Goal: Task Accomplishment & Management: Use online tool/utility

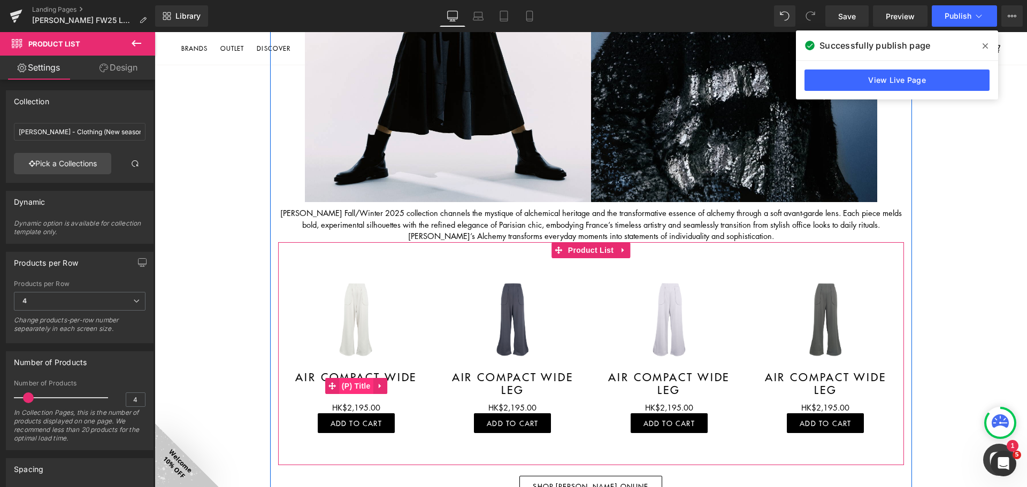
drag, startPoint x: 345, startPoint y: 380, endPoint x: 351, endPoint y: 383, distance: 7.4
click at [345, 380] on span "(P) Title" at bounding box center [356, 386] width 34 height 16
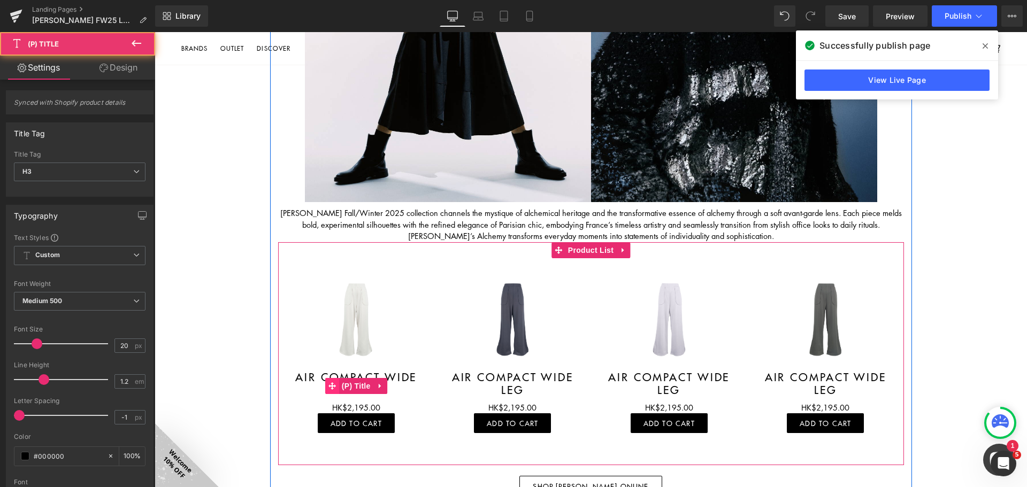
click at [329, 387] on icon at bounding box center [331, 385] width 7 height 7
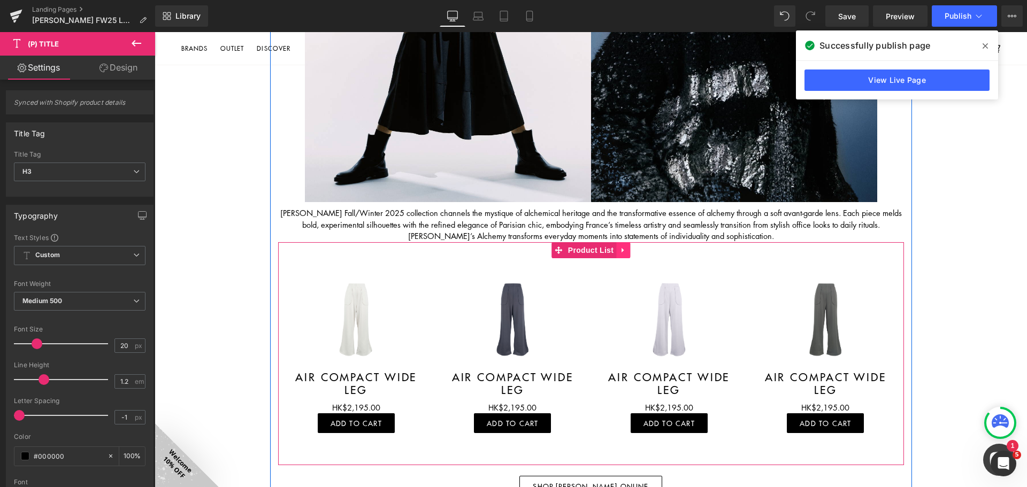
click at [619, 252] on icon at bounding box center [622, 250] width 7 height 8
click at [626, 251] on icon at bounding box center [629, 250] width 7 height 8
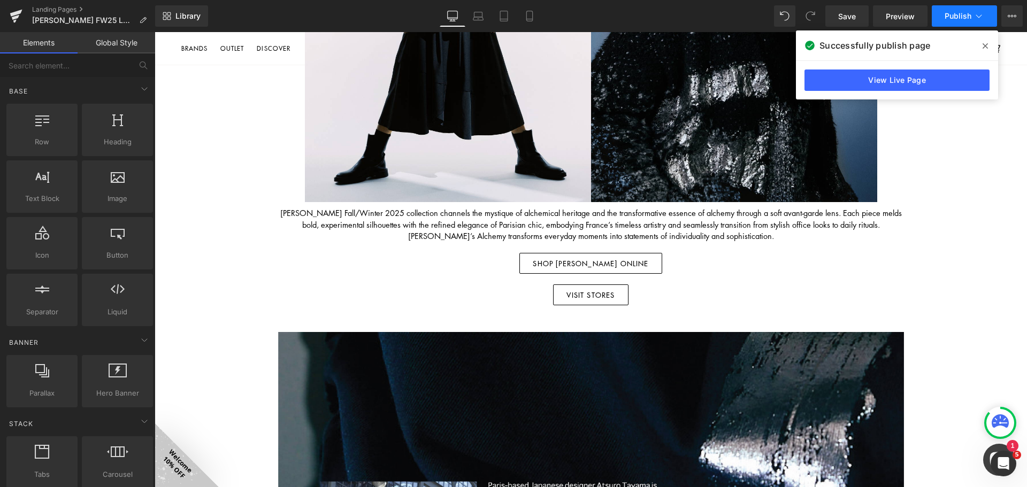
click at [961, 24] on button "Publish" at bounding box center [963, 15] width 65 height 21
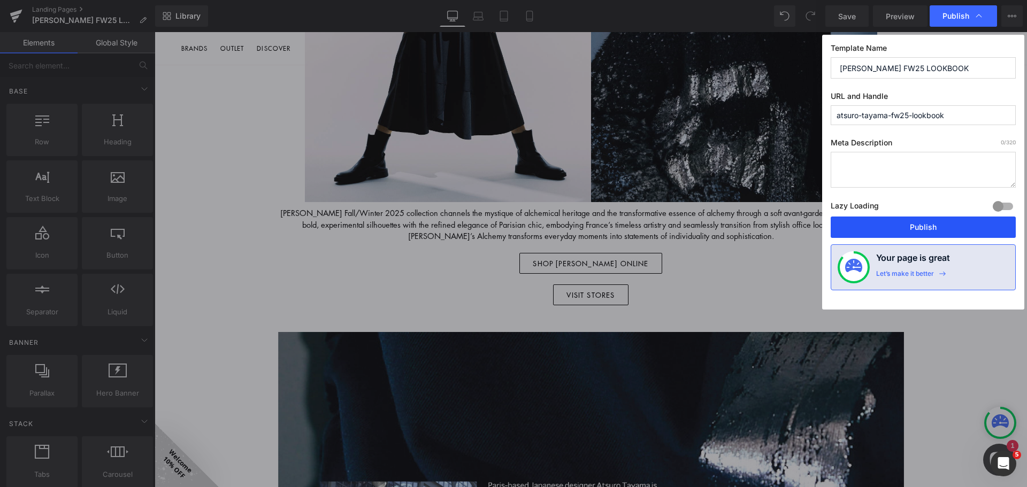
drag, startPoint x: 925, startPoint y: 224, endPoint x: 783, endPoint y: 225, distance: 142.8
click at [925, 224] on button "Publish" at bounding box center [922, 227] width 185 height 21
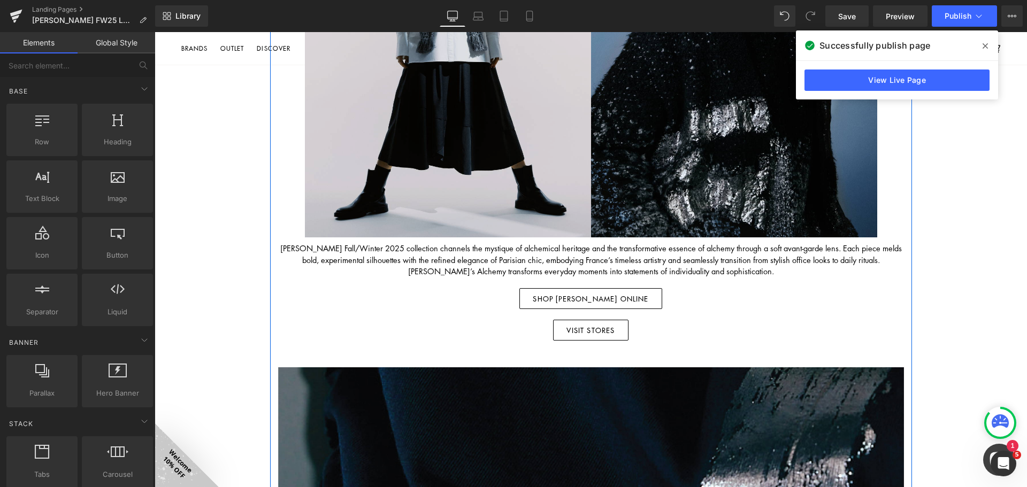
scroll to position [374, 0]
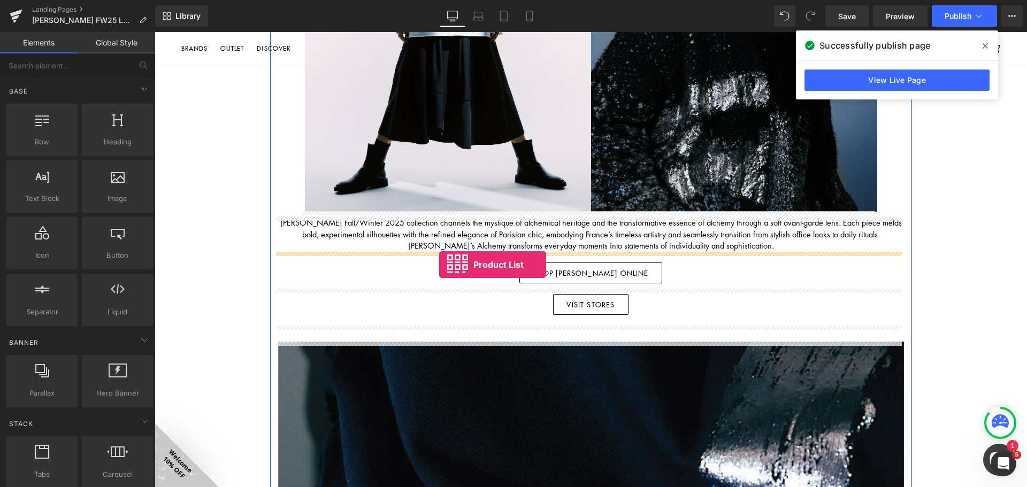
drag, startPoint x: 287, startPoint y: 270, endPoint x: 439, endPoint y: 265, distance: 152.5
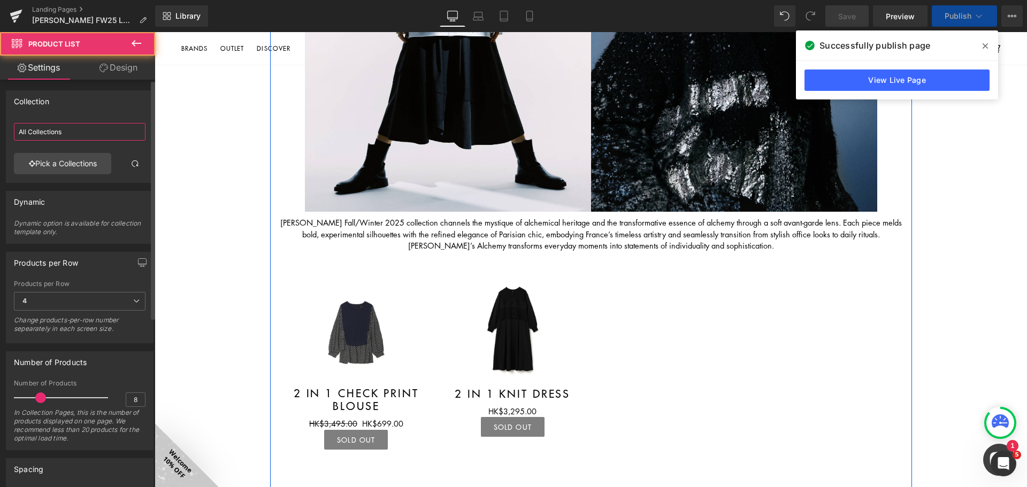
click at [14, 130] on input "All Collections" at bounding box center [80, 132] width 132 height 18
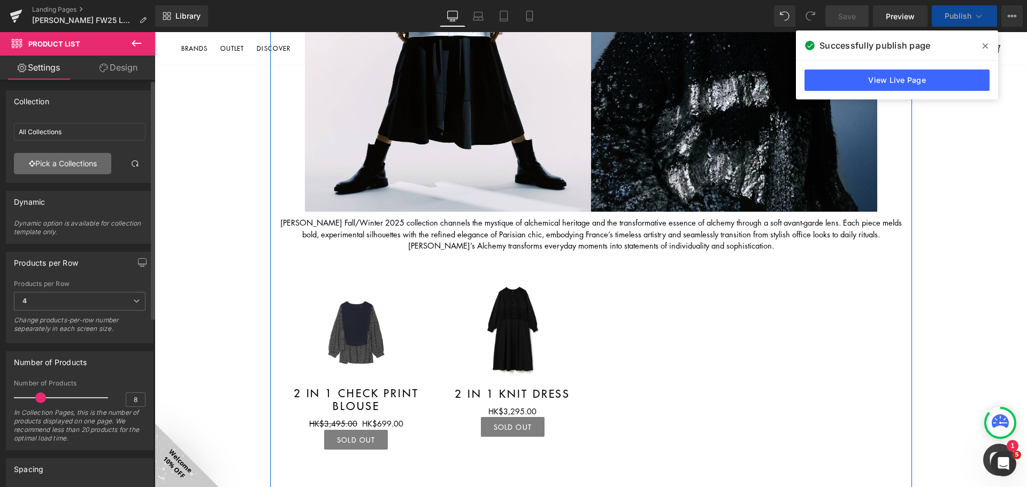
click at [61, 159] on link "Pick a Collections" at bounding box center [62, 163] width 97 height 21
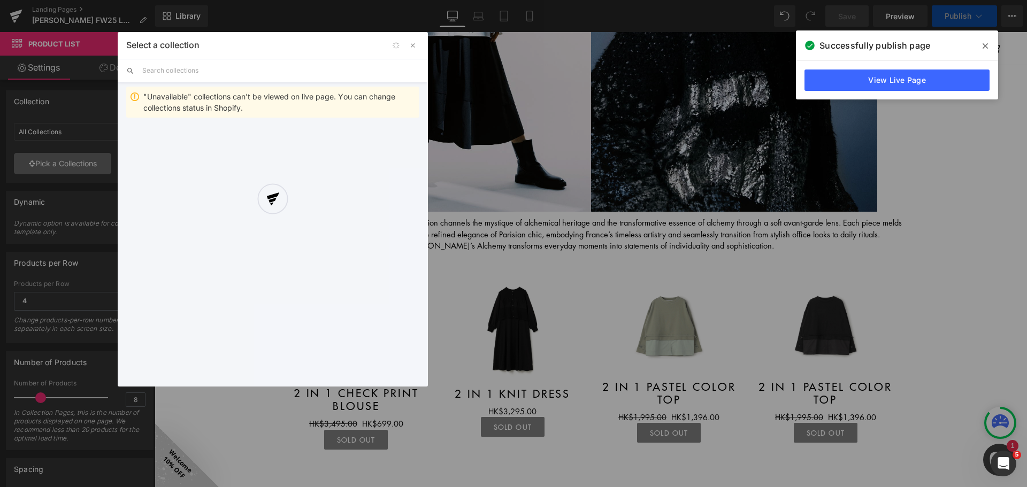
scroll to position [481, 0]
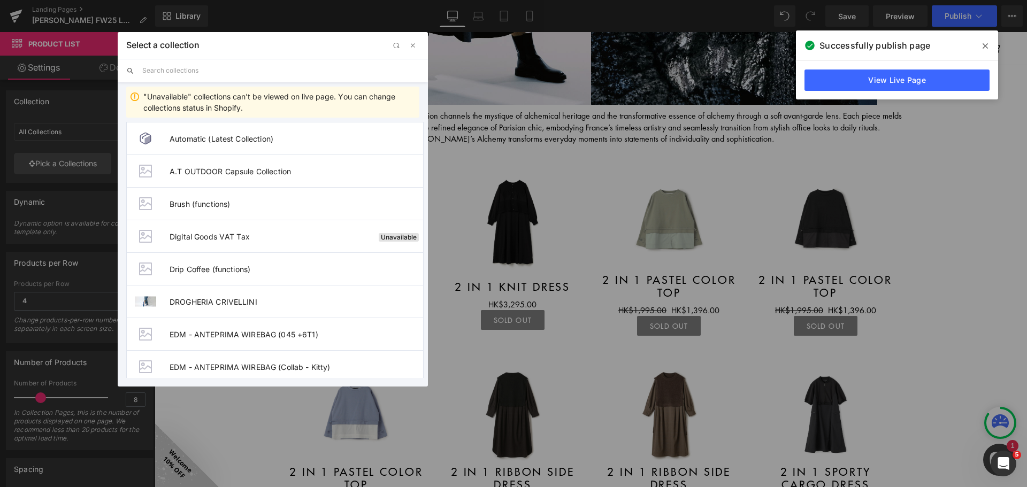
drag, startPoint x: 214, startPoint y: 74, endPoint x: 227, endPoint y: 80, distance: 14.1
click at [214, 74] on input "text" at bounding box center [280, 71] width 277 height 24
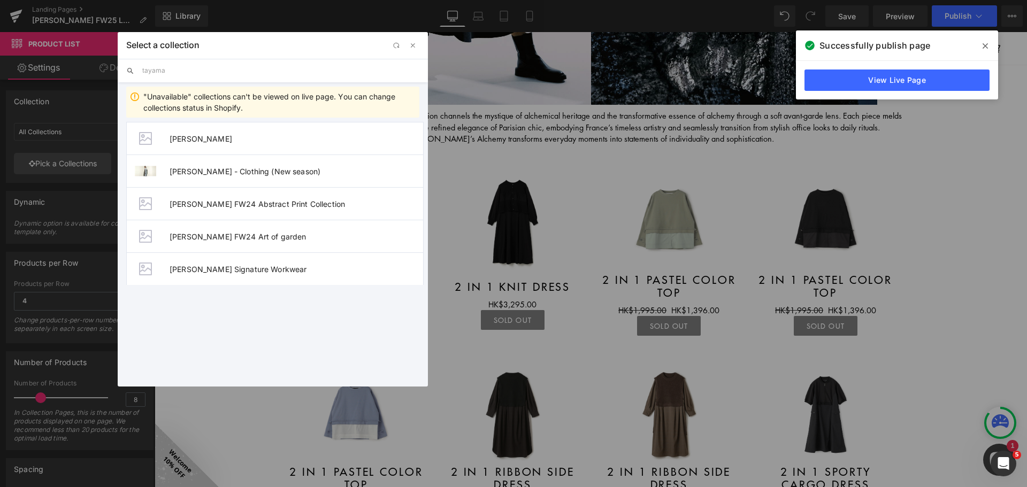
type input "tayama"
click at [309, 171] on span "[PERSON_NAME] - Clothing (New season)" at bounding box center [295, 171] width 253 height 9
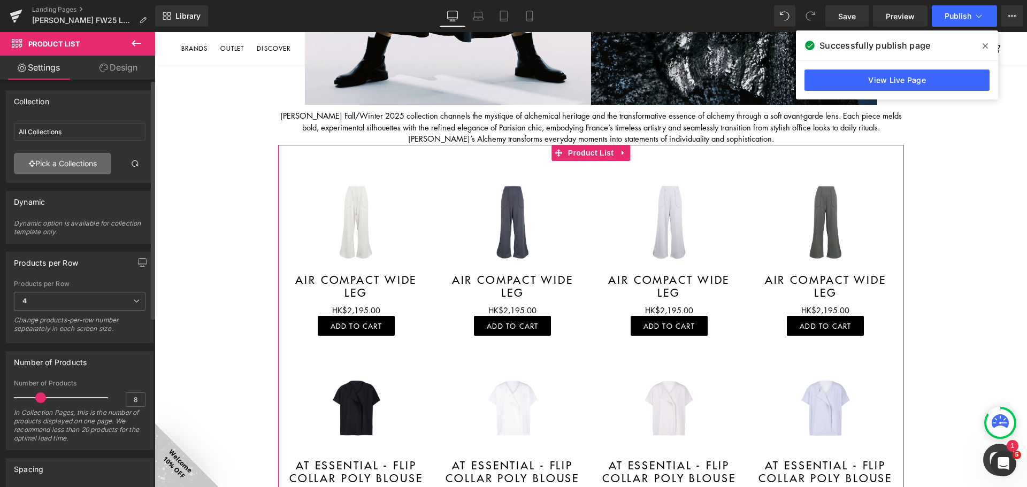
click at [61, 155] on link "Pick a Collections" at bounding box center [62, 163] width 97 height 21
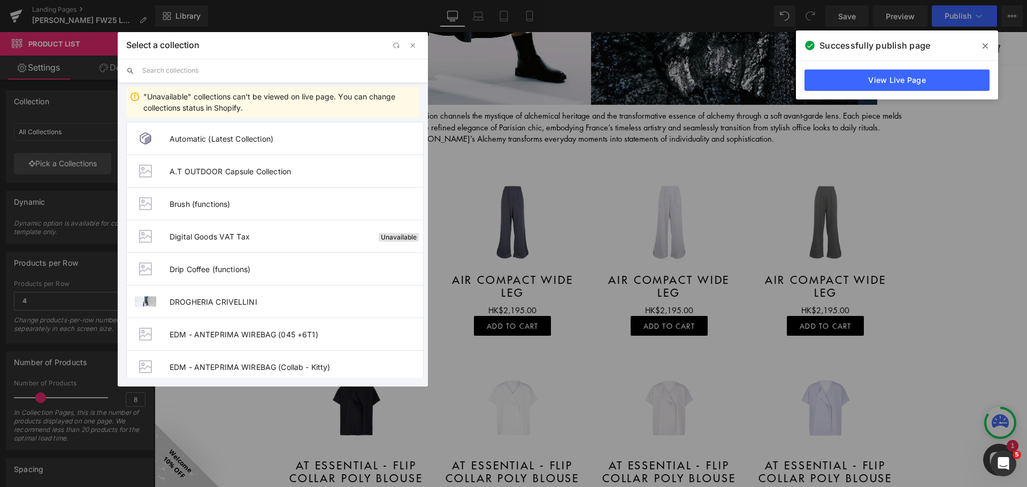
click at [258, 73] on input "text" at bounding box center [280, 71] width 277 height 24
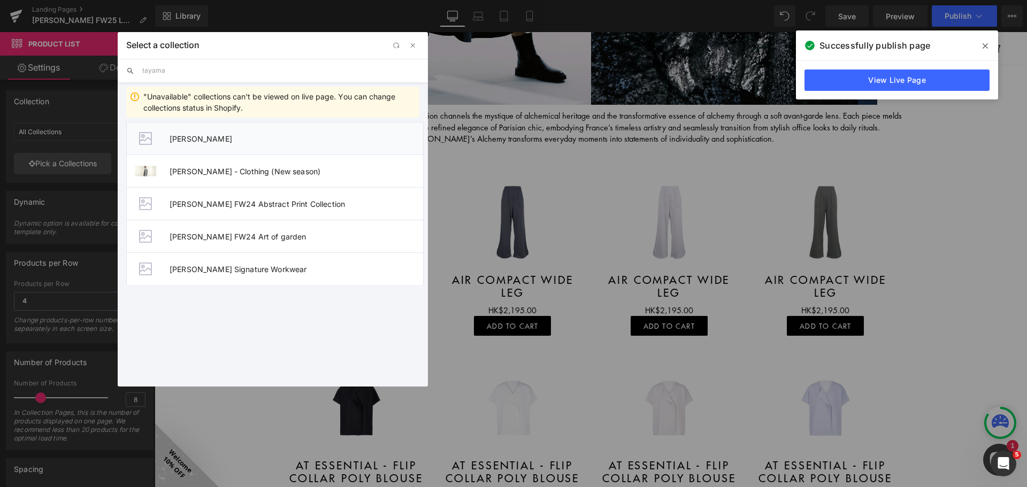
type input "tayama"
click at [236, 149] on li "[PERSON_NAME]" at bounding box center [274, 138] width 297 height 33
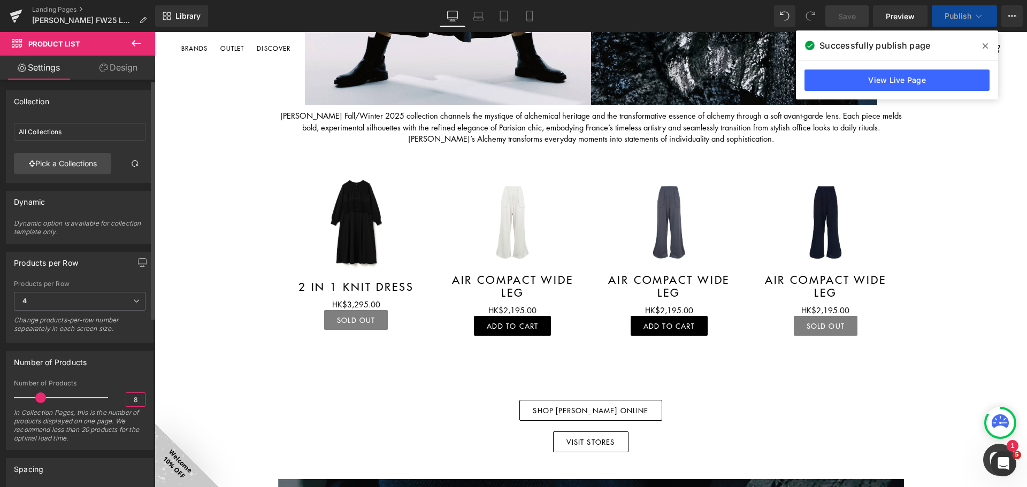
click at [131, 403] on input "8" at bounding box center [135, 399] width 19 height 13
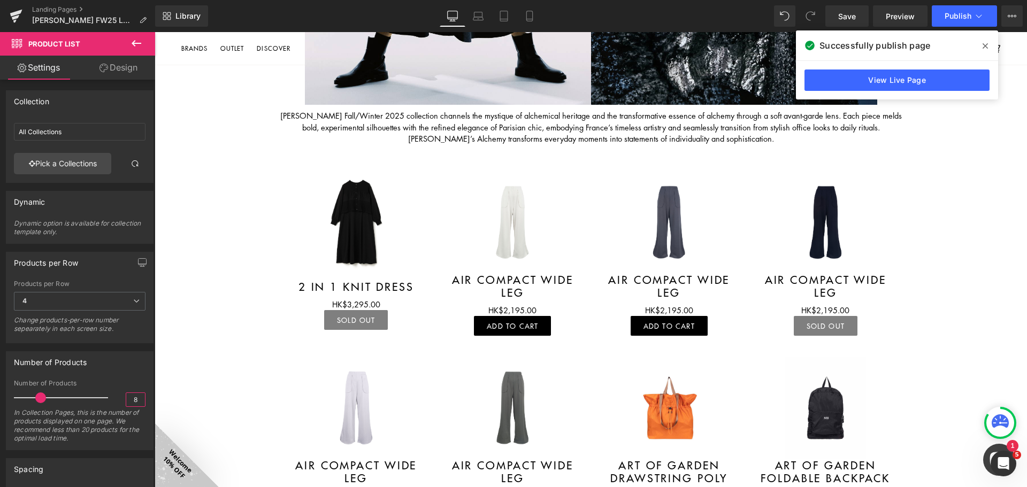
type input "4"
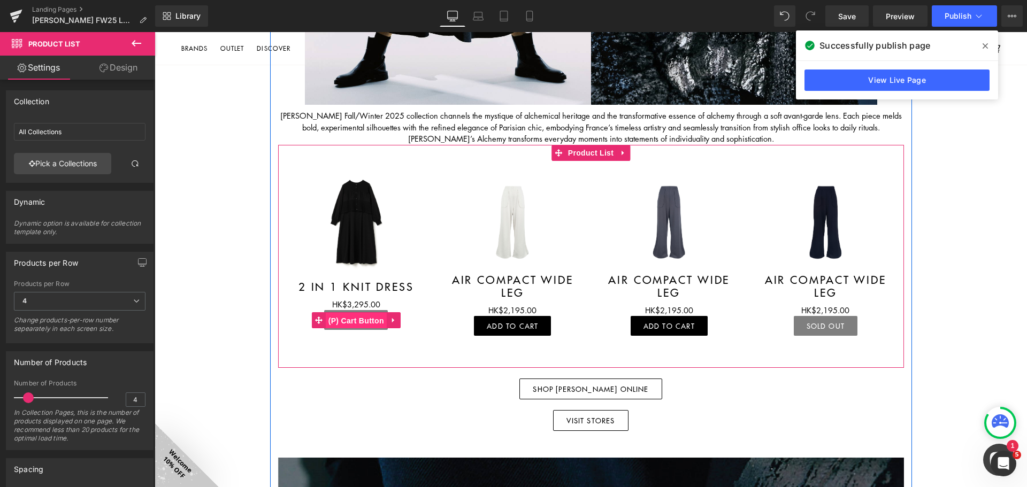
click at [359, 321] on span "(P) Cart Button" at bounding box center [356, 321] width 61 height 16
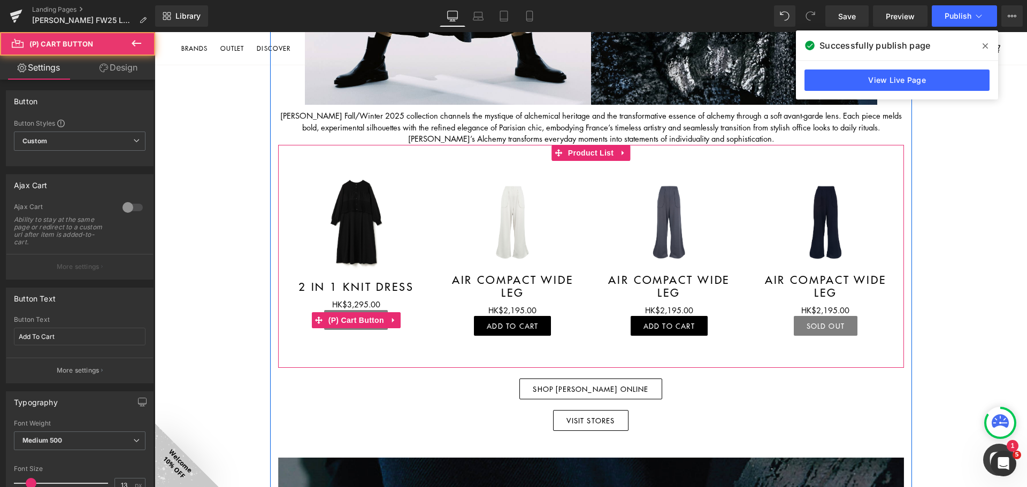
click at [390, 318] on icon at bounding box center [393, 320] width 7 height 8
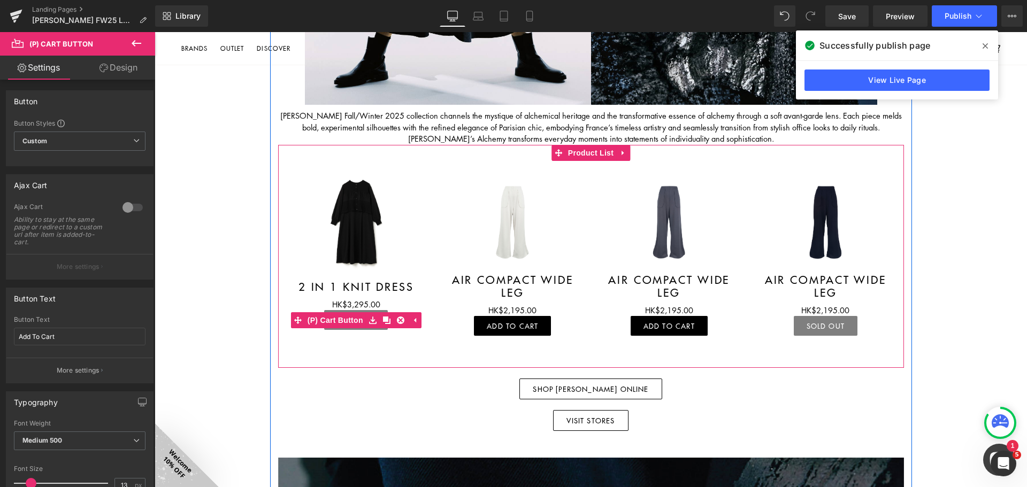
drag, startPoint x: 396, startPoint y: 319, endPoint x: 345, endPoint y: 335, distance: 53.1
click at [397, 319] on icon at bounding box center [400, 320] width 7 height 8
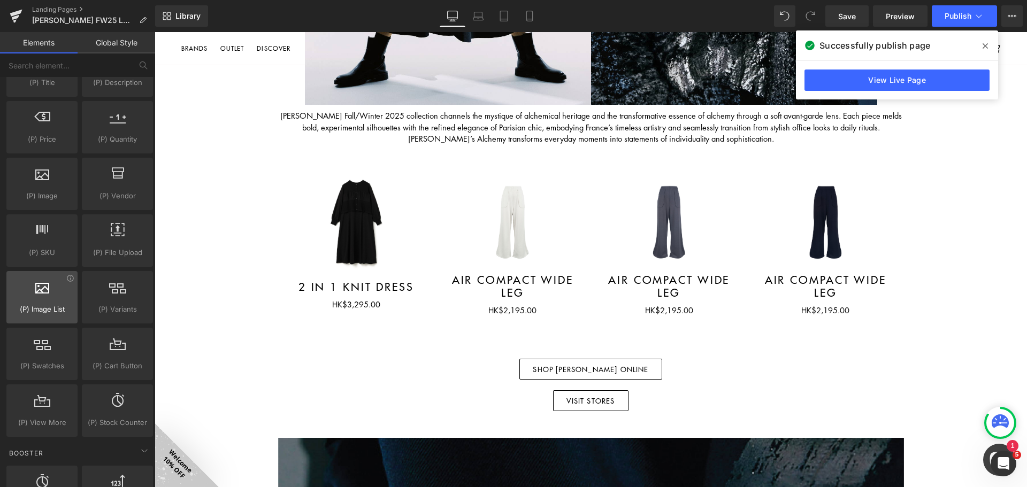
scroll to position [1135, 0]
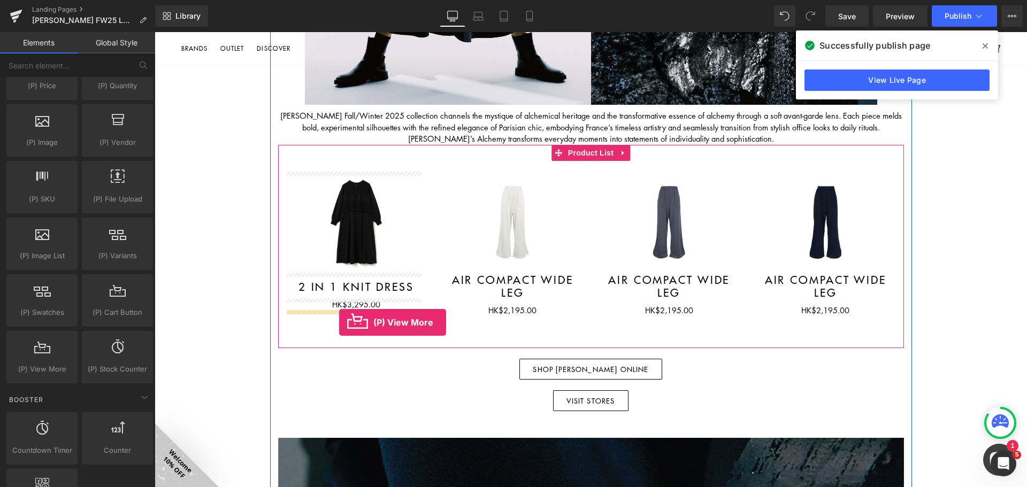
drag, startPoint x: 209, startPoint y: 389, endPoint x: 339, endPoint y: 322, distance: 146.3
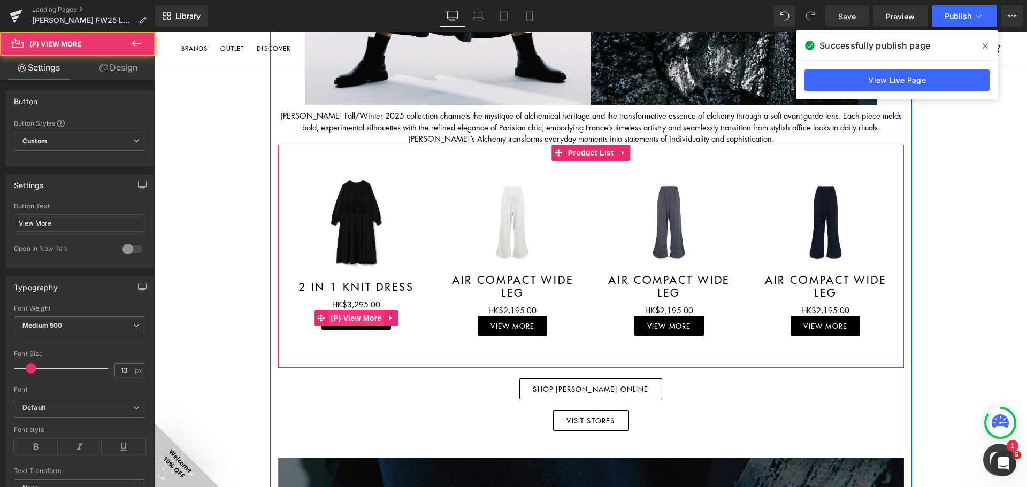
click at [354, 318] on span "(P) View More" at bounding box center [356, 318] width 56 height 16
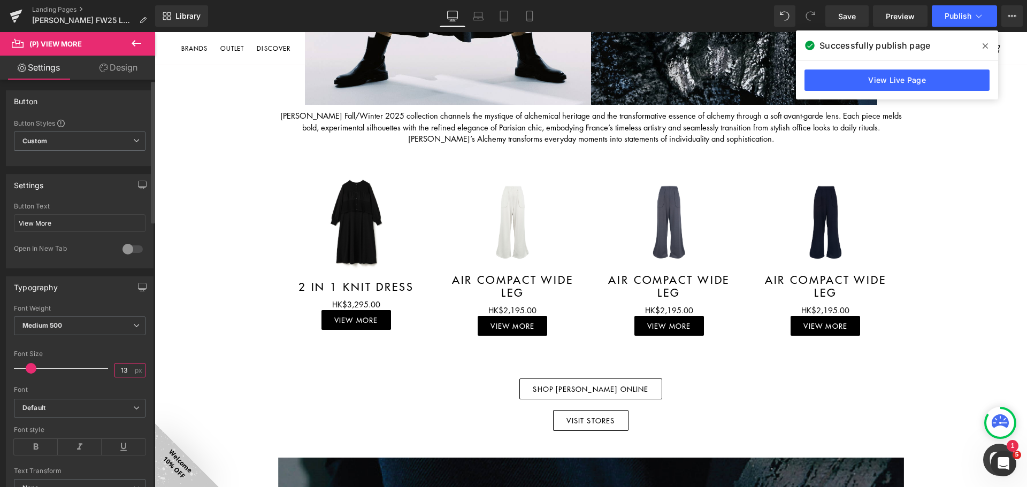
click at [122, 369] on input "13" at bounding box center [124, 370] width 19 height 13
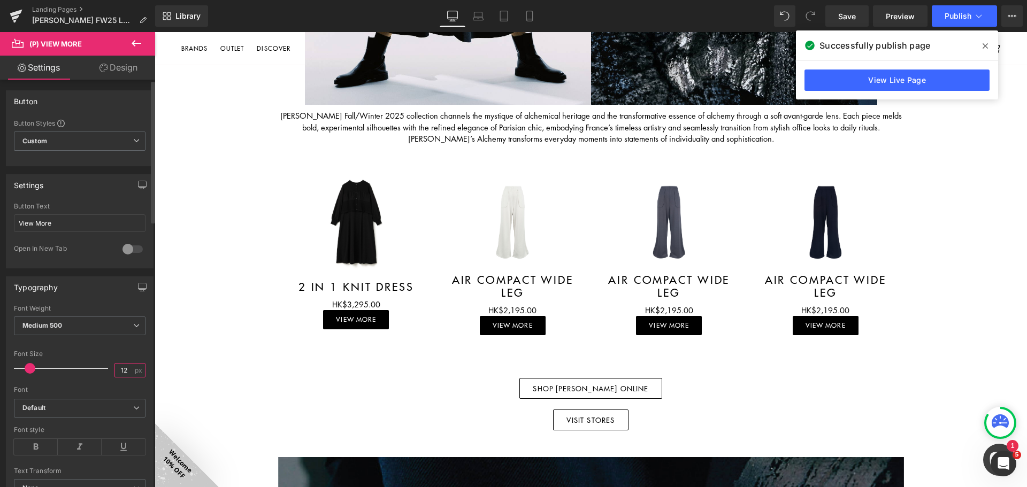
scroll to position [53, 0]
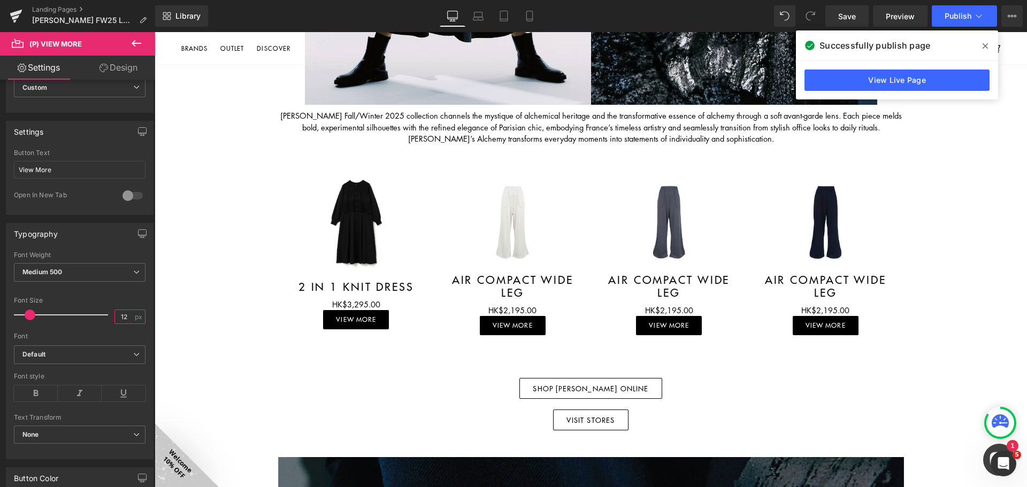
type input "12"
drag, startPoint x: 124, startPoint y: 59, endPoint x: 108, endPoint y: 149, distance: 91.8
click at [124, 59] on link "Design" at bounding box center [119, 68] width 78 height 24
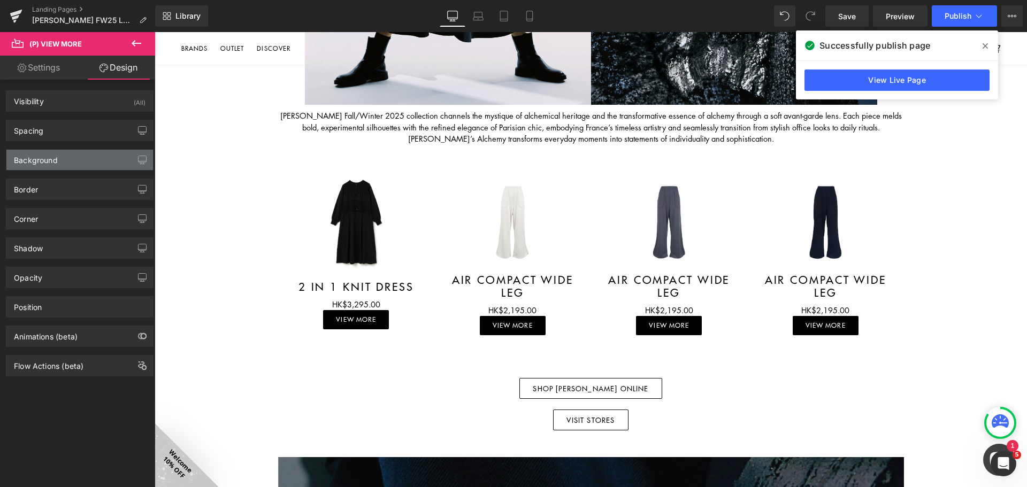
click at [68, 158] on div "Background" at bounding box center [79, 160] width 146 height 20
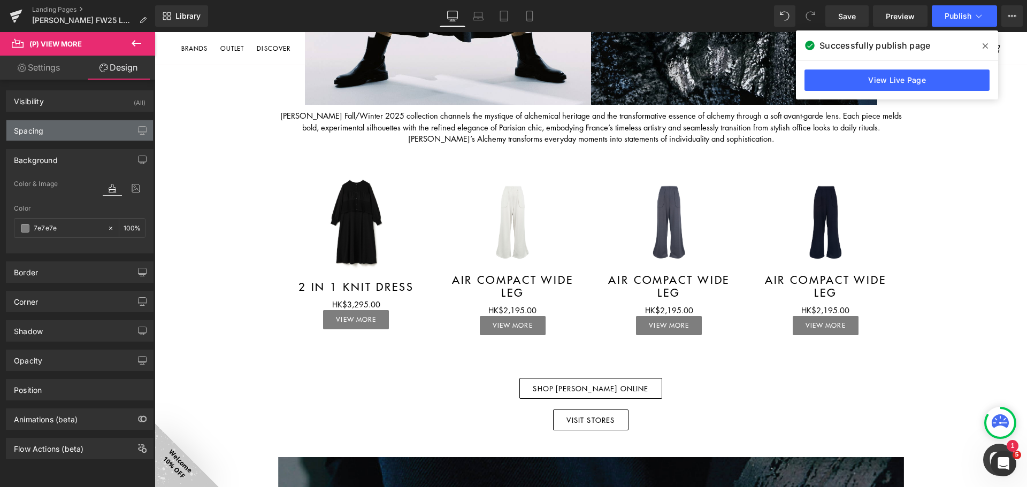
type input "7e7e7e"
click at [87, 126] on div "Spacing" at bounding box center [79, 130] width 146 height 20
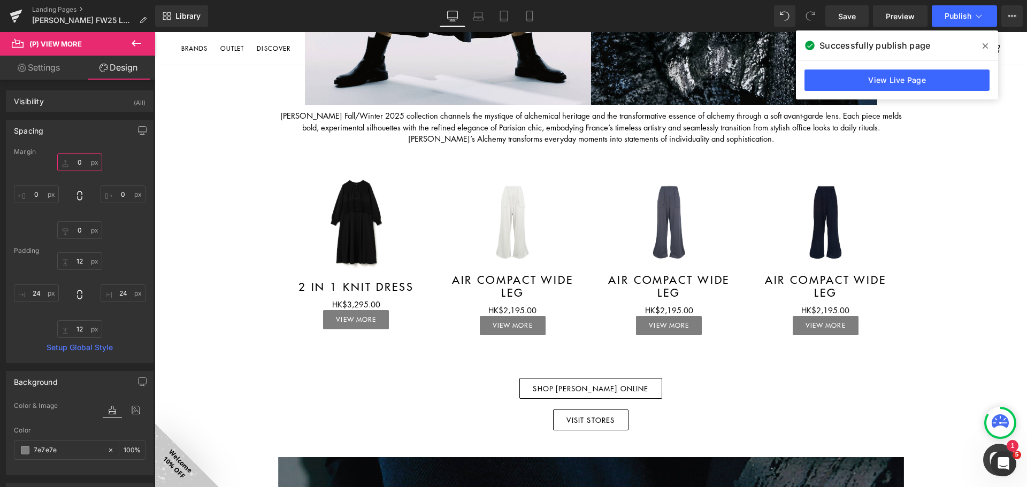
click at [76, 164] on input "0" at bounding box center [79, 162] width 45 height 18
type input "10"
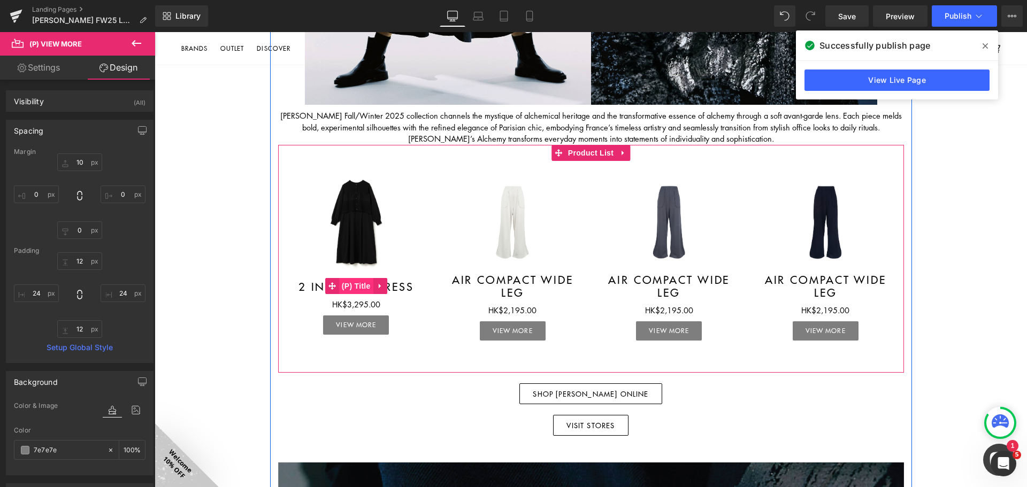
click at [352, 283] on span "(P) Title" at bounding box center [356, 286] width 34 height 16
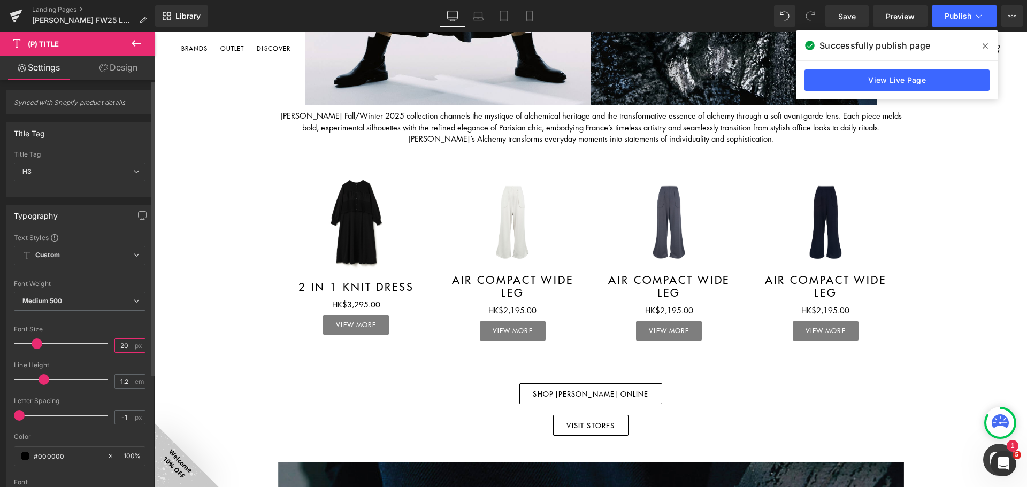
click at [122, 347] on input "20" at bounding box center [124, 345] width 19 height 13
type input "14"
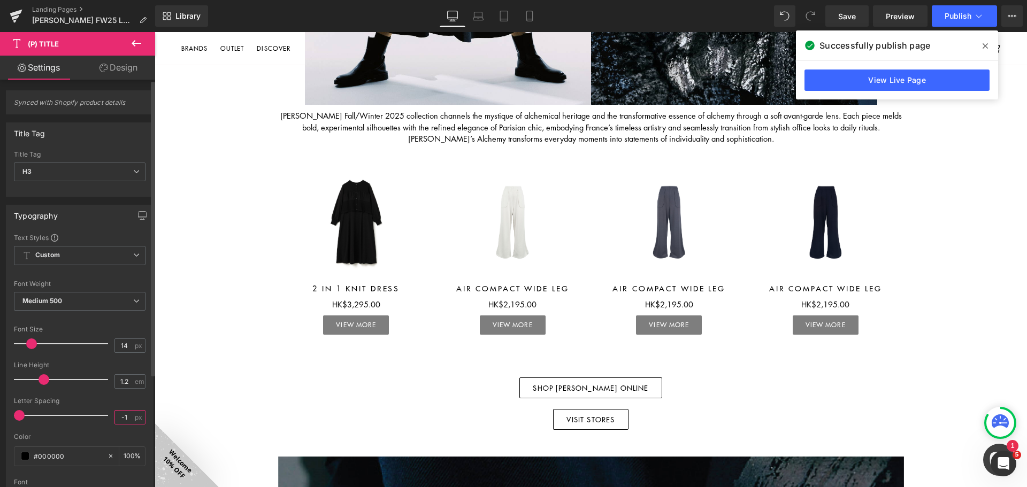
drag, startPoint x: 124, startPoint y: 421, endPoint x: 108, endPoint y: 426, distance: 16.9
click at [102, 420] on div "Letter Spacing -1 px" at bounding box center [80, 415] width 132 height 36
type input "1"
drag, startPoint x: 125, startPoint y: 380, endPoint x: 95, endPoint y: 382, distance: 30.6
click at [95, 382] on div "Line Height 1.2 em" at bounding box center [80, 379] width 132 height 36
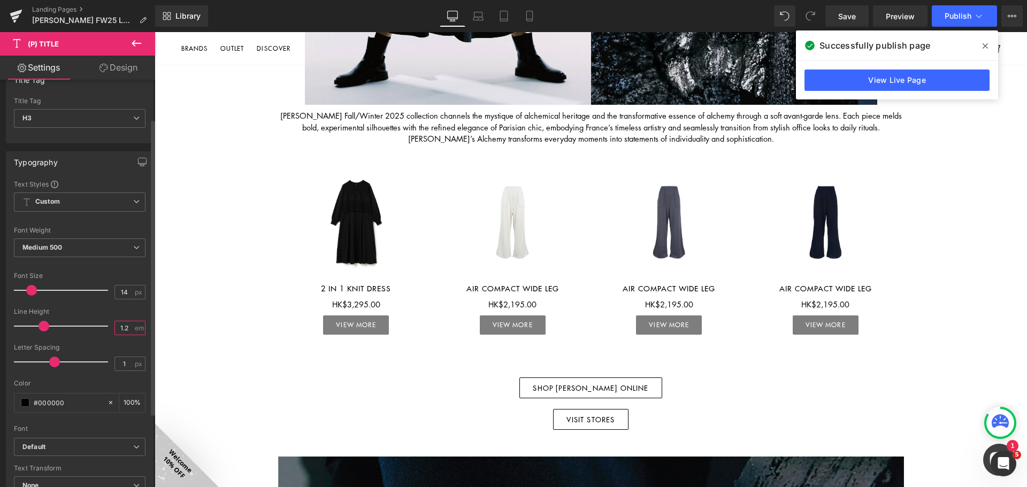
scroll to position [107, 0]
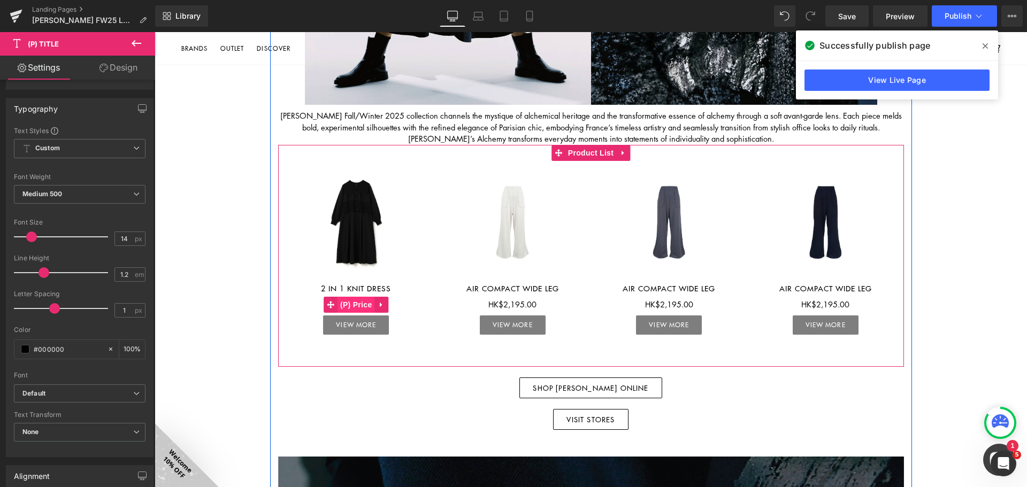
click at [357, 305] on span "(P) Price" at bounding box center [355, 305] width 37 height 16
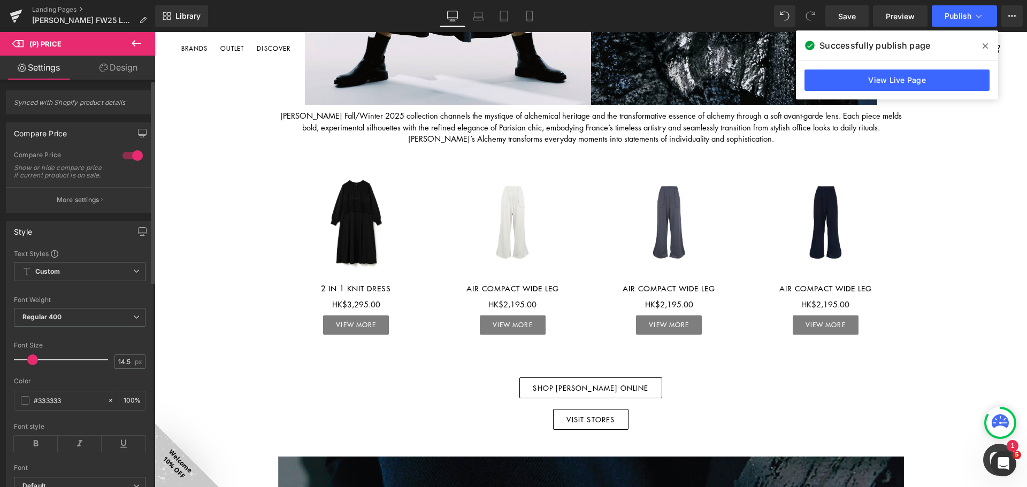
drag, startPoint x: 129, startPoint y: 367, endPoint x: 99, endPoint y: 367, distance: 29.9
click at [99, 367] on div "Font Size 14.5 px" at bounding box center [80, 360] width 132 height 36
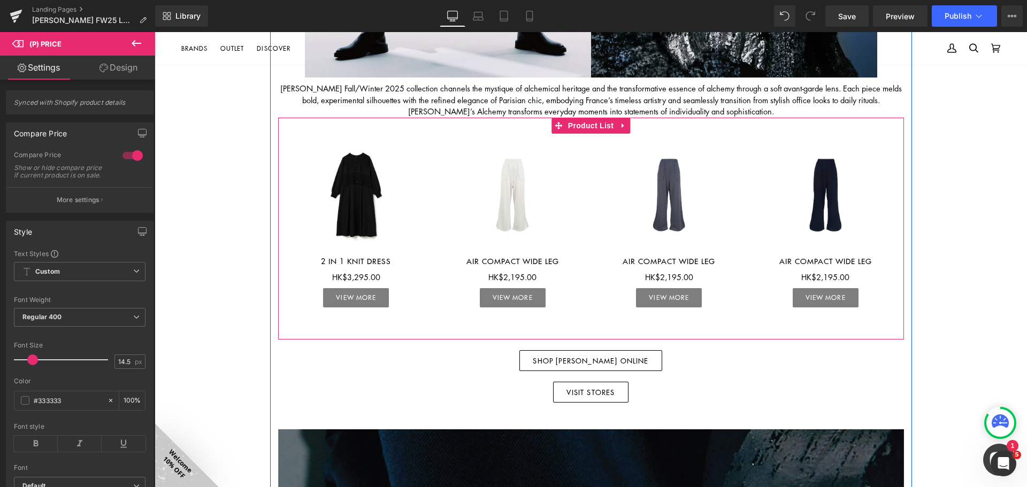
scroll to position [535, 0]
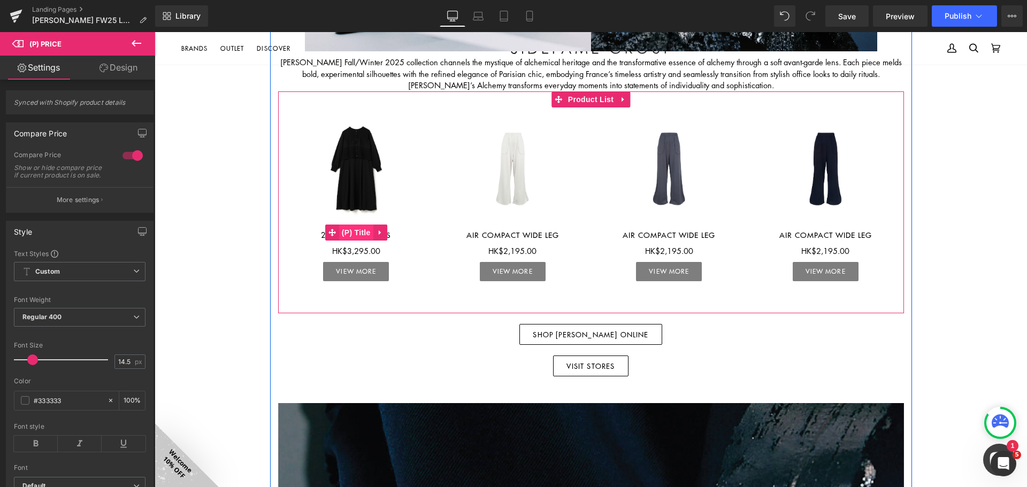
click at [356, 232] on span "(P) Title" at bounding box center [356, 233] width 34 height 16
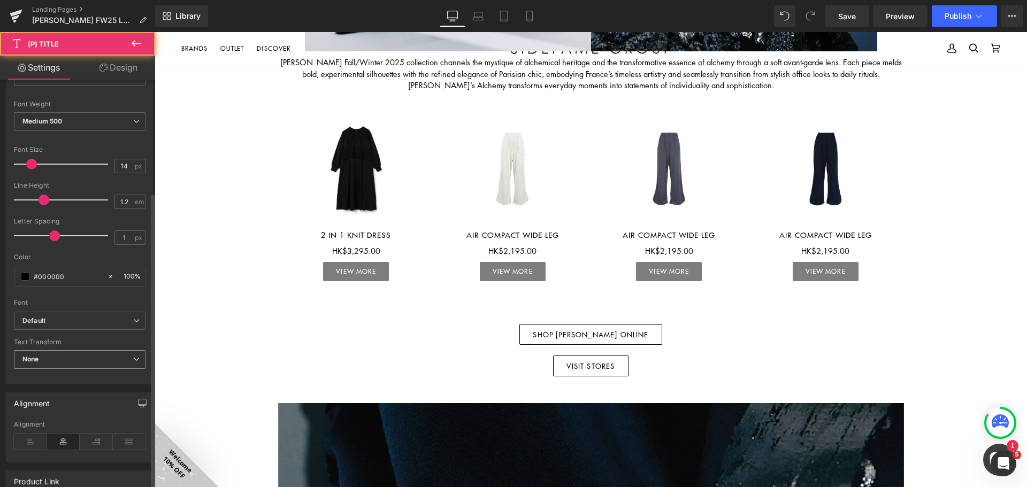
scroll to position [214, 0]
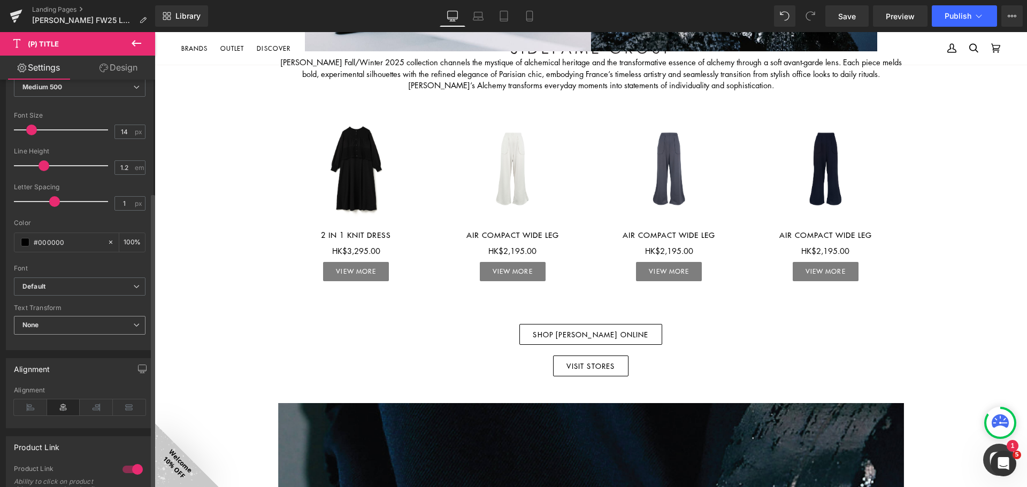
click at [70, 325] on span "None" at bounding box center [80, 325] width 132 height 19
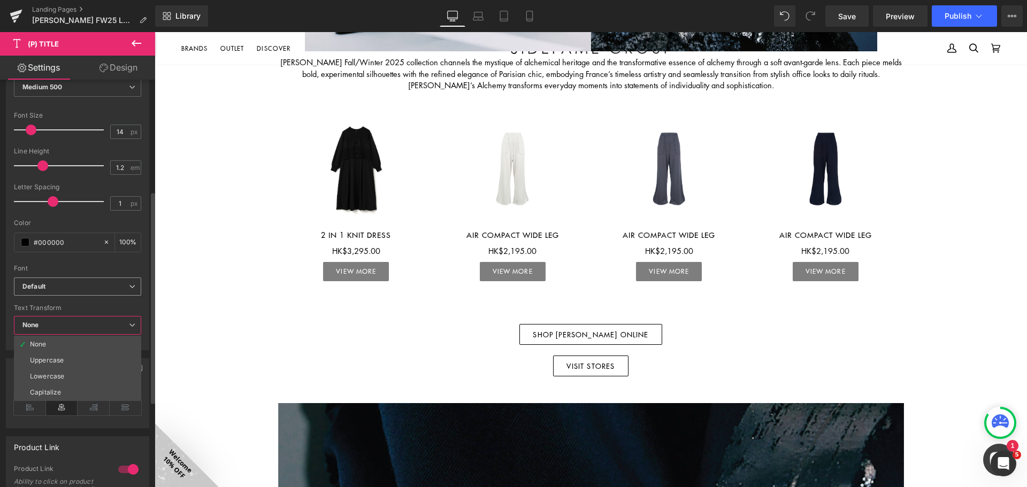
click at [72, 277] on div "Font Default Open Sans Default Default Open Sans Open Font Manager" at bounding box center [77, 148] width 127 height 258
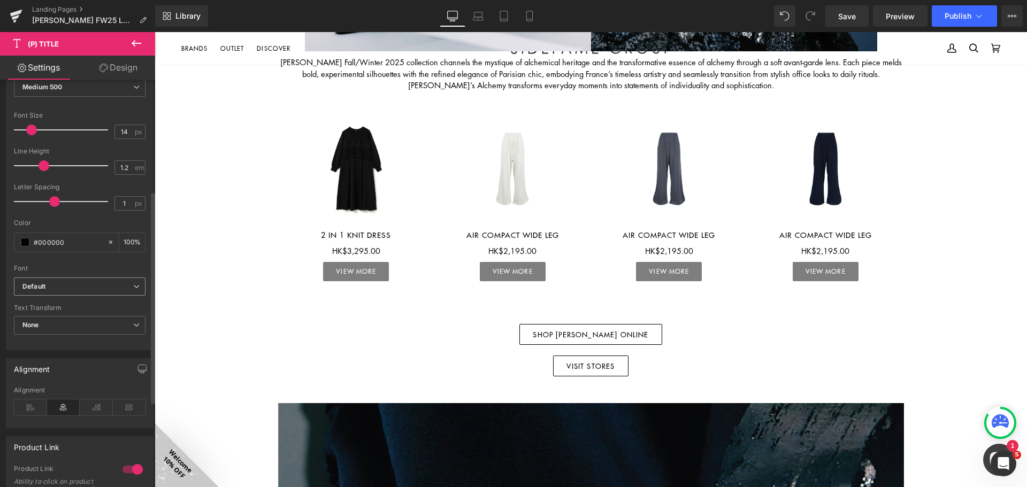
click at [72, 283] on b "Default" at bounding box center [77, 286] width 111 height 9
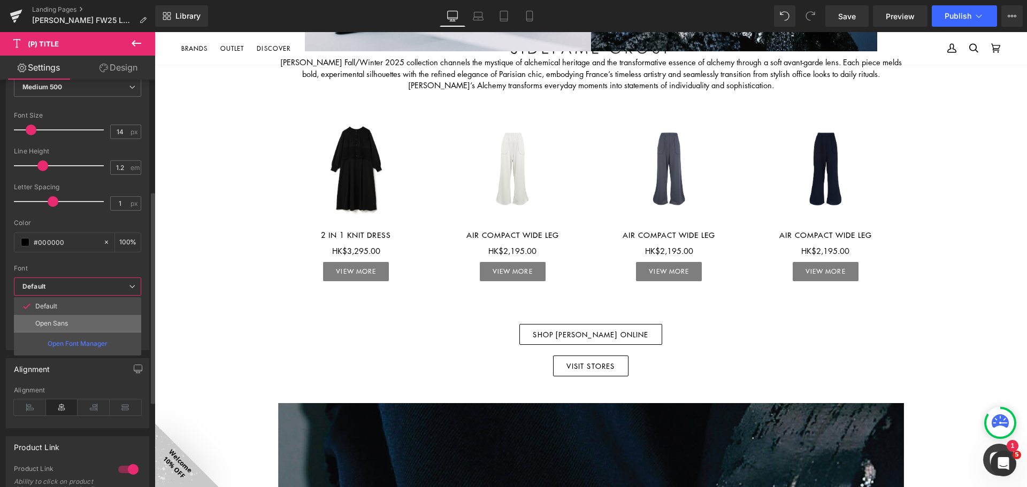
click at [73, 320] on li "Open Sans" at bounding box center [77, 323] width 127 height 17
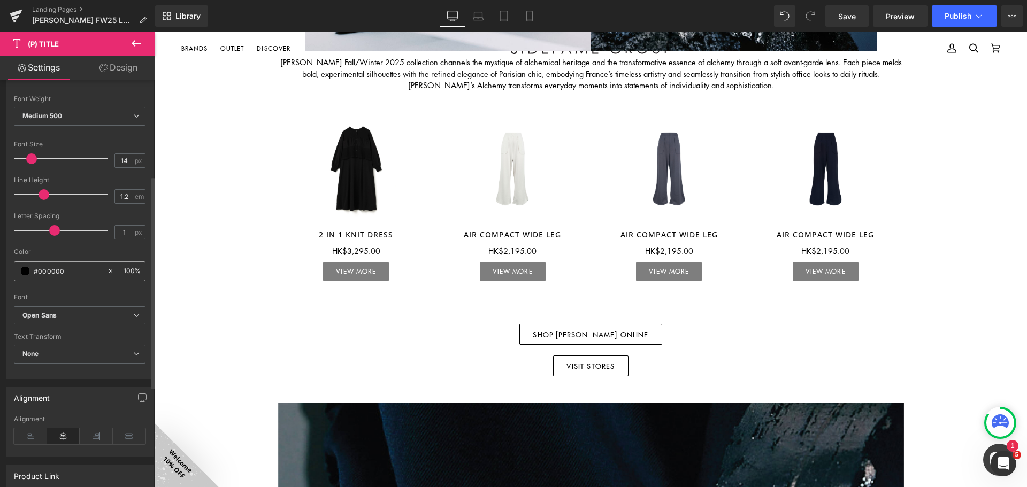
scroll to position [160, 0]
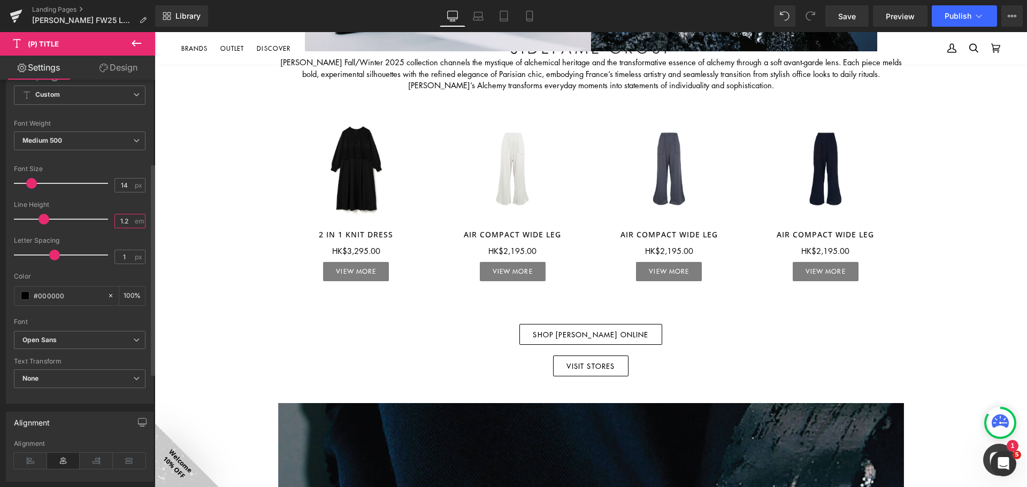
drag, startPoint x: 126, startPoint y: 222, endPoint x: 99, endPoint y: 176, distance: 52.9
click at [99, 220] on div "Line Height 1.2 em" at bounding box center [80, 219] width 132 height 36
type input "1"
click at [66, 379] on span "None" at bounding box center [80, 378] width 132 height 19
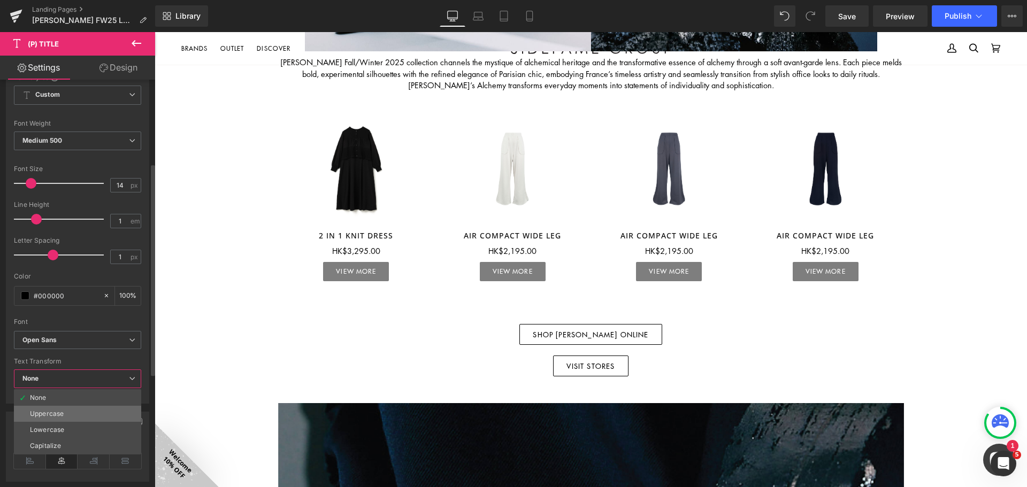
click at [68, 414] on li "Uppercase" at bounding box center [77, 414] width 127 height 16
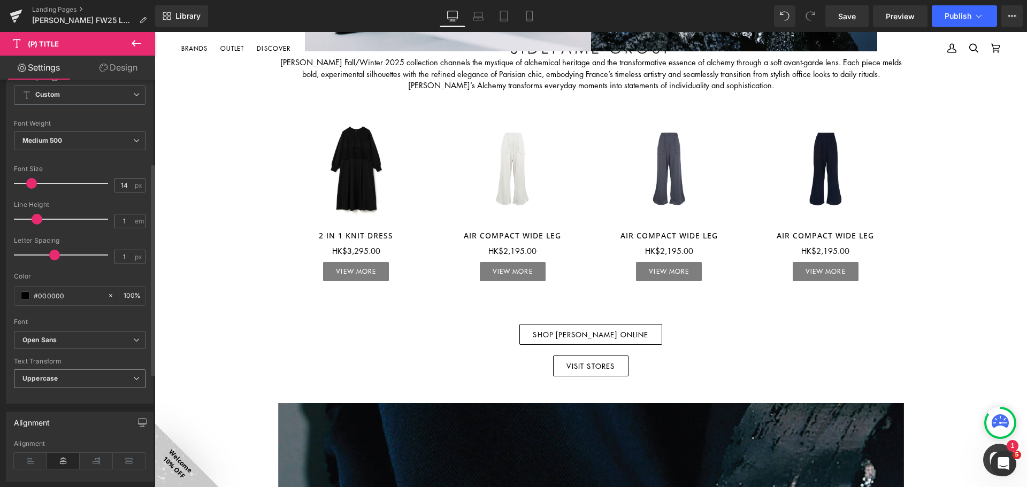
click at [65, 381] on span "Uppercase" at bounding box center [80, 378] width 132 height 19
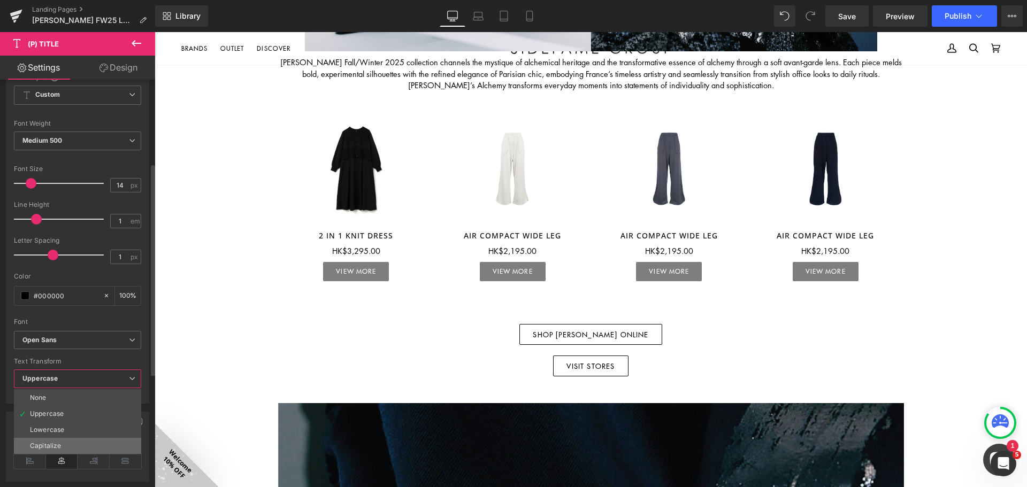
click at [57, 448] on div "Capitalize" at bounding box center [45, 445] width 31 height 7
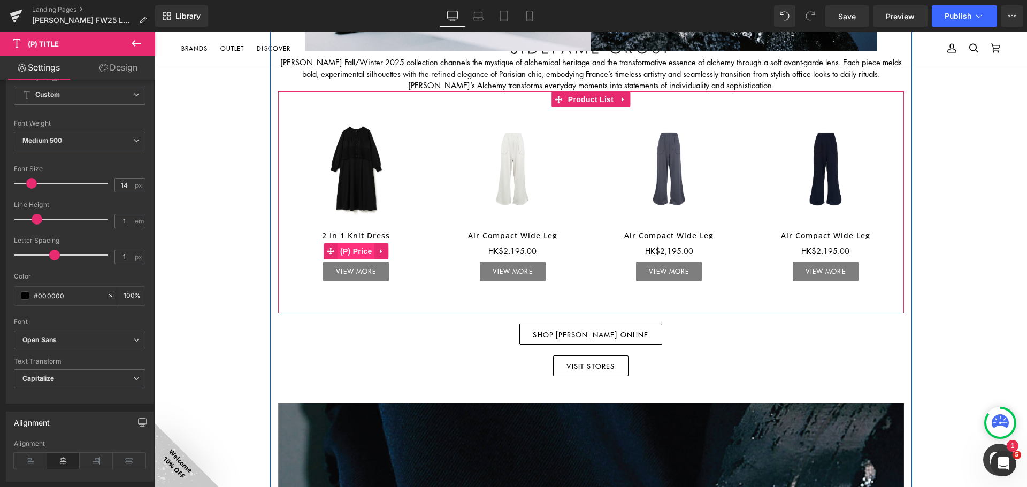
click at [351, 249] on span "(P) Price" at bounding box center [355, 251] width 37 height 16
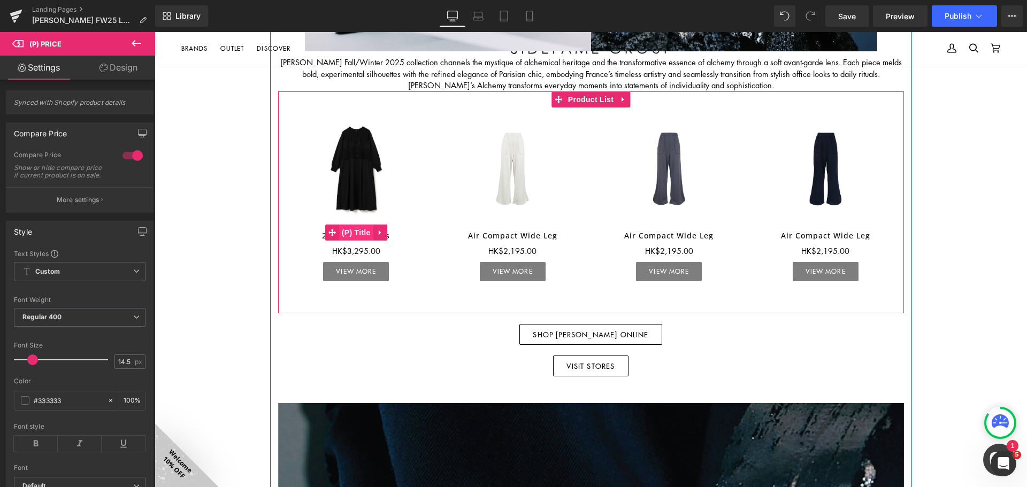
click at [356, 233] on span "(P) Title" at bounding box center [356, 233] width 34 height 16
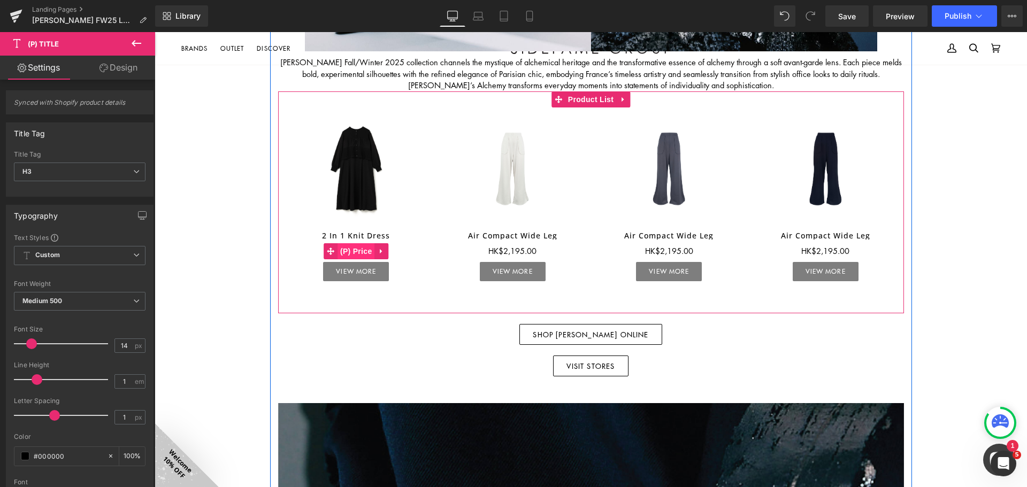
click at [356, 252] on span "(P) Price" at bounding box center [355, 251] width 37 height 16
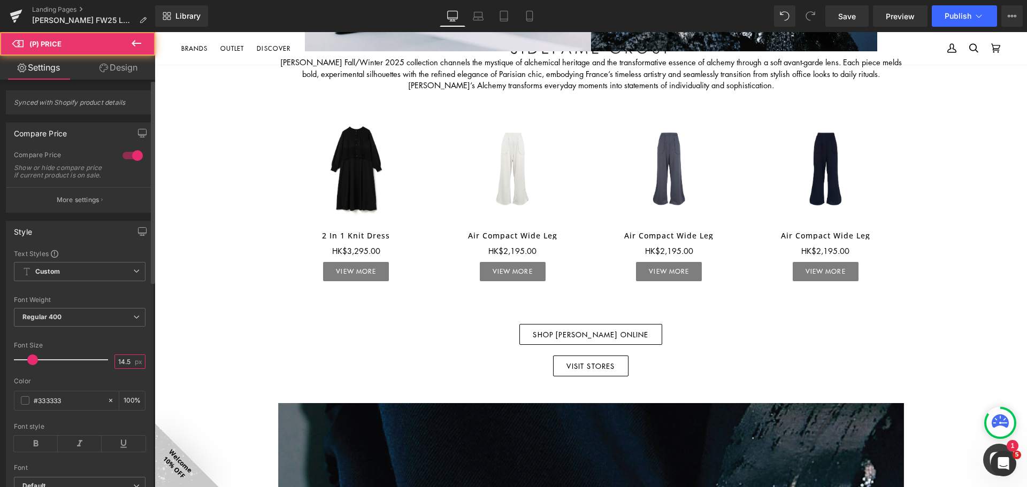
scroll to position [0, 0]
drag, startPoint x: 128, startPoint y: 369, endPoint x: 151, endPoint y: 360, distance: 24.5
click at [115, 368] on input "14.5" at bounding box center [124, 361] width 19 height 13
type input "13"
click at [107, 349] on div "Font Size" at bounding box center [80, 345] width 132 height 7
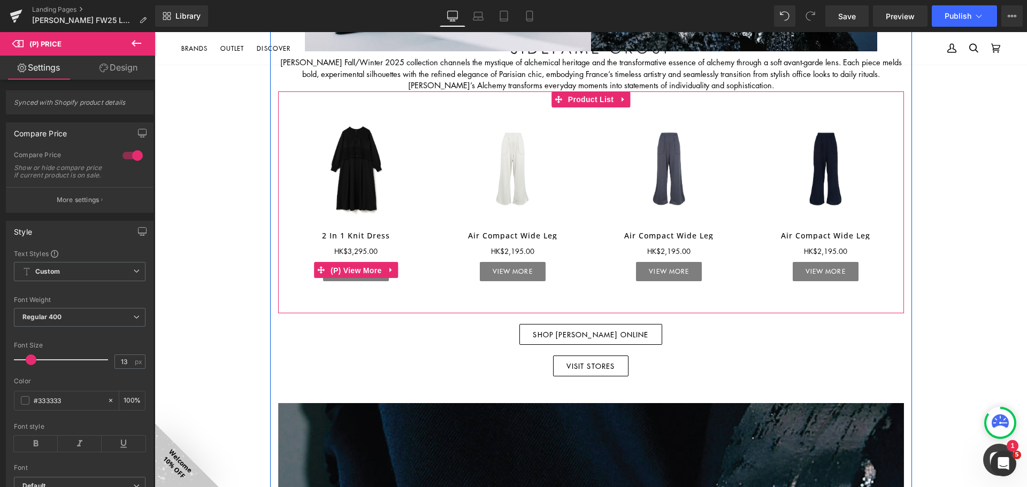
click at [354, 269] on span "(P) View More" at bounding box center [356, 271] width 56 height 16
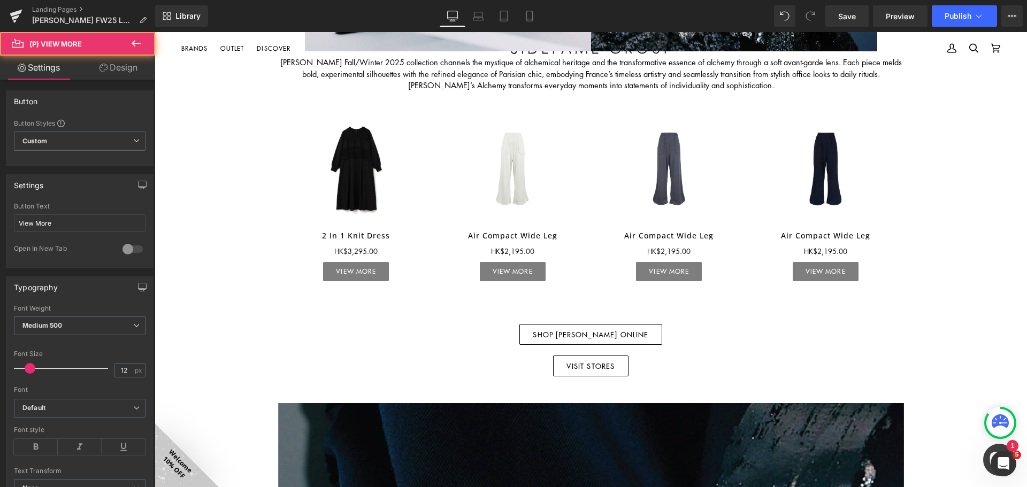
click at [128, 67] on link "Design" at bounding box center [119, 68] width 78 height 24
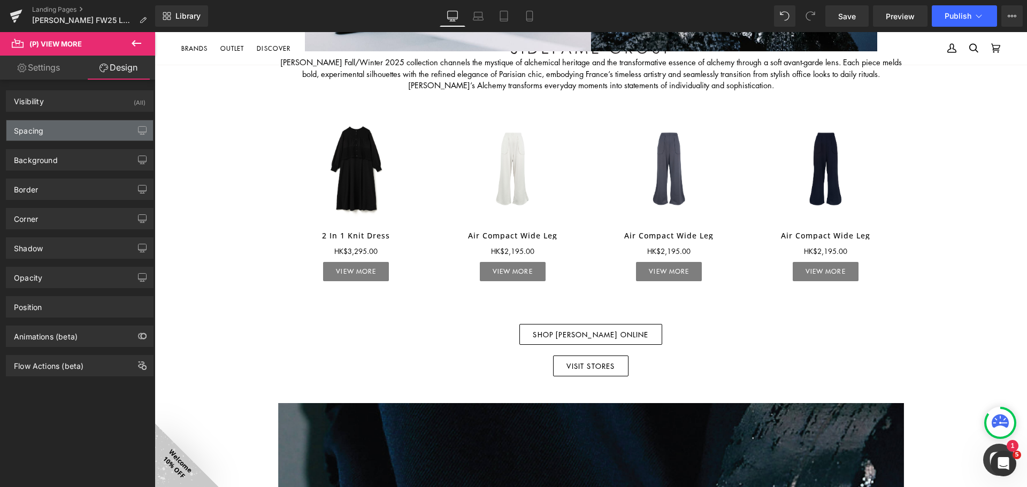
click at [49, 125] on div "Spacing" at bounding box center [79, 130] width 146 height 20
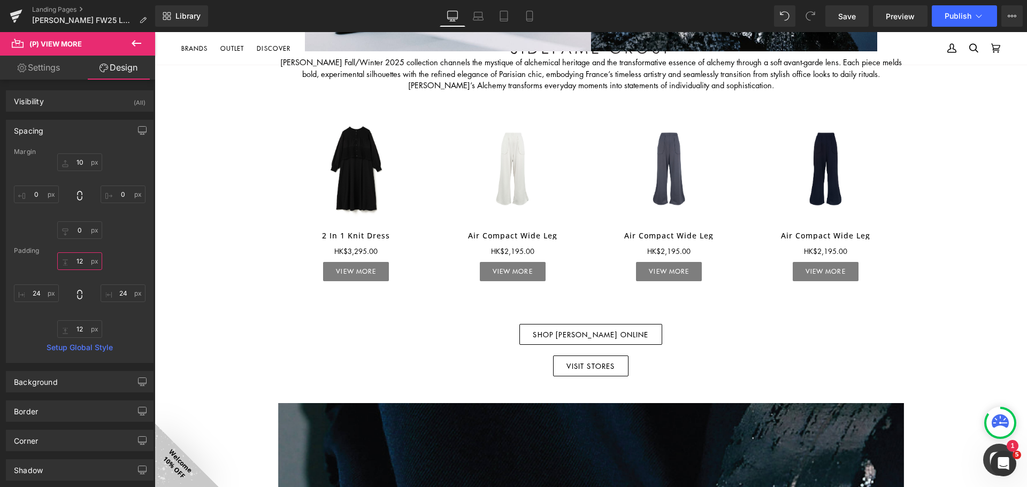
click at [81, 265] on input "12" at bounding box center [79, 261] width 45 height 18
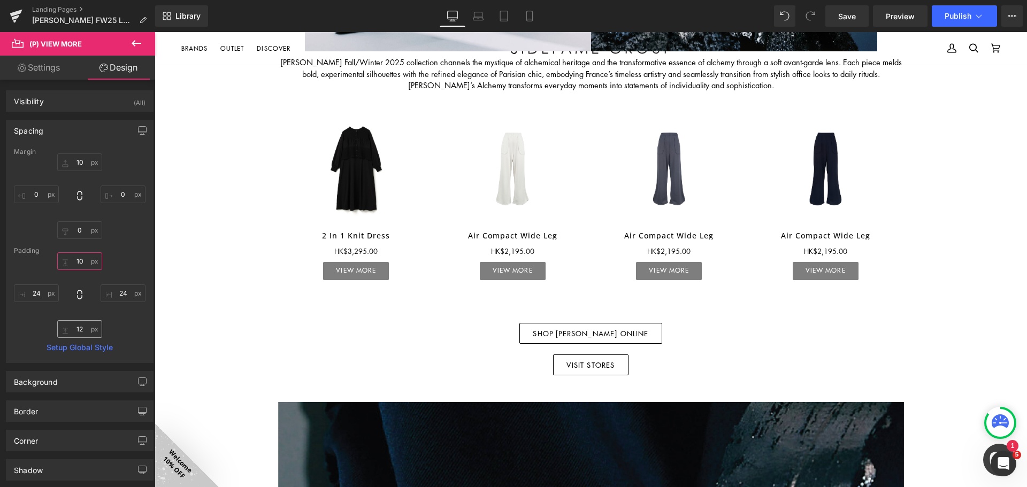
type input "10"
click at [86, 325] on input "12" at bounding box center [79, 329] width 45 height 18
type input "10"
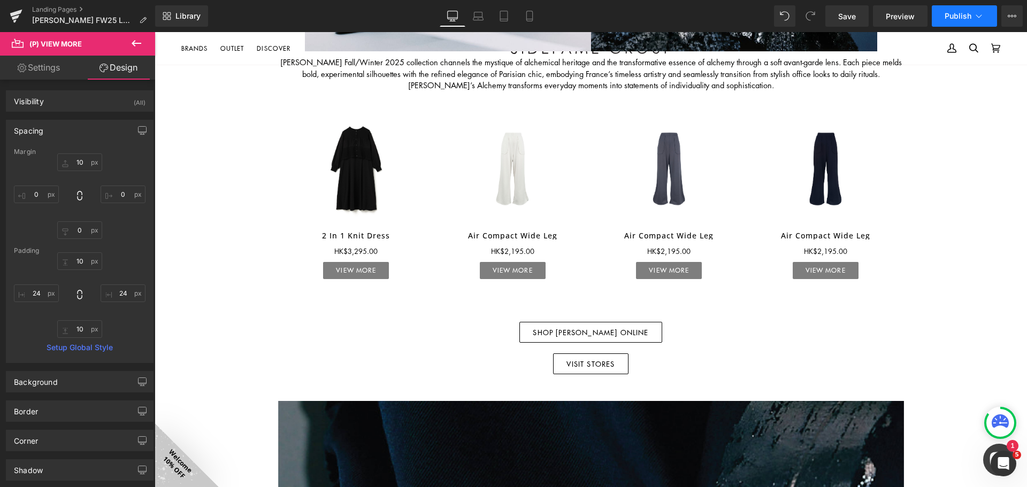
click at [959, 12] on span "Publish" at bounding box center [957, 16] width 27 height 9
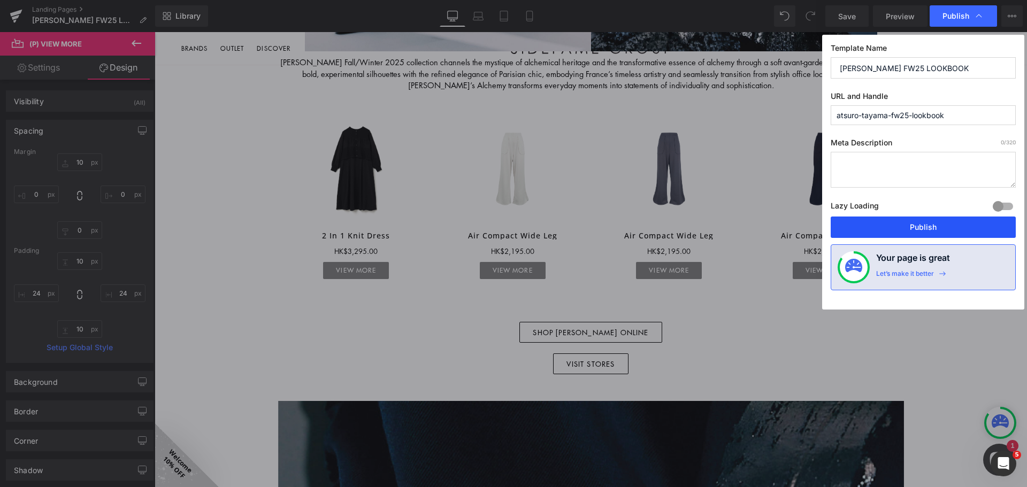
click at [936, 228] on button "Publish" at bounding box center [922, 227] width 185 height 21
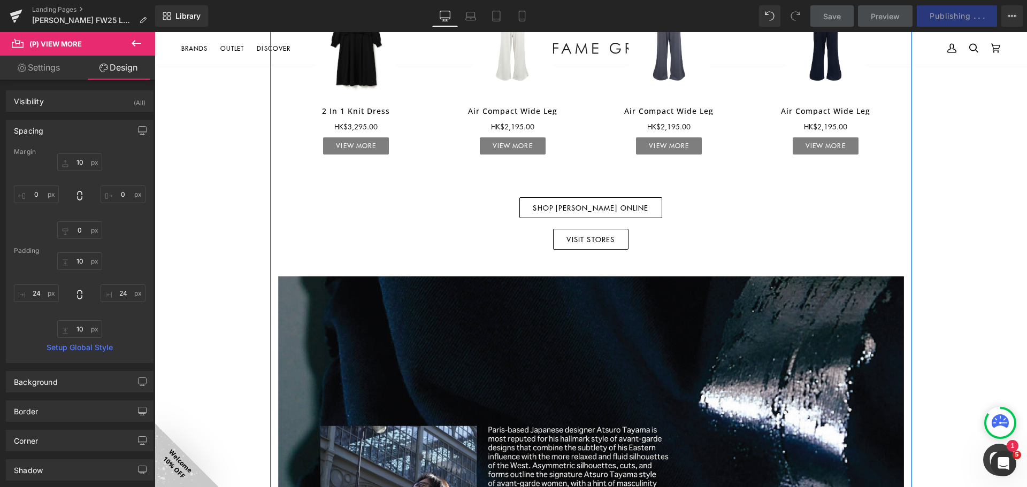
scroll to position [481, 0]
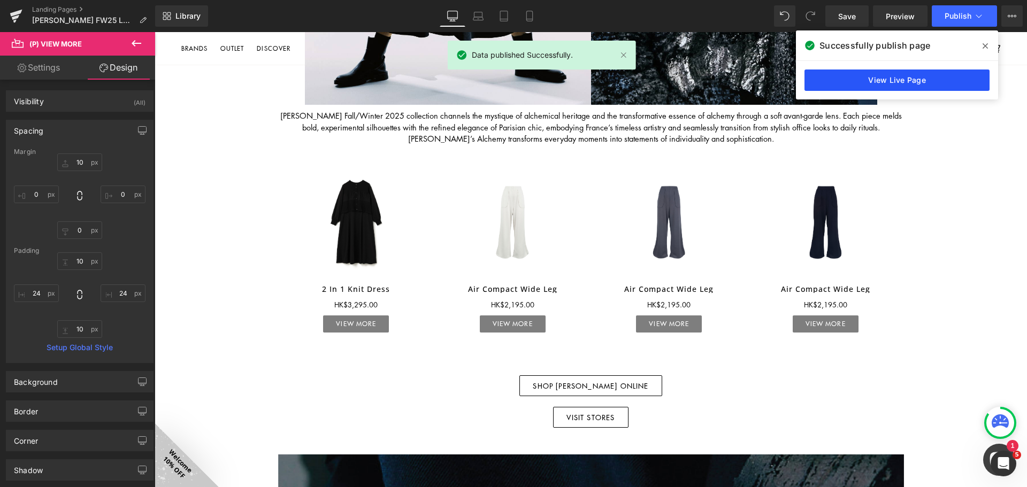
click at [913, 82] on link "View Live Page" at bounding box center [896, 80] width 185 height 21
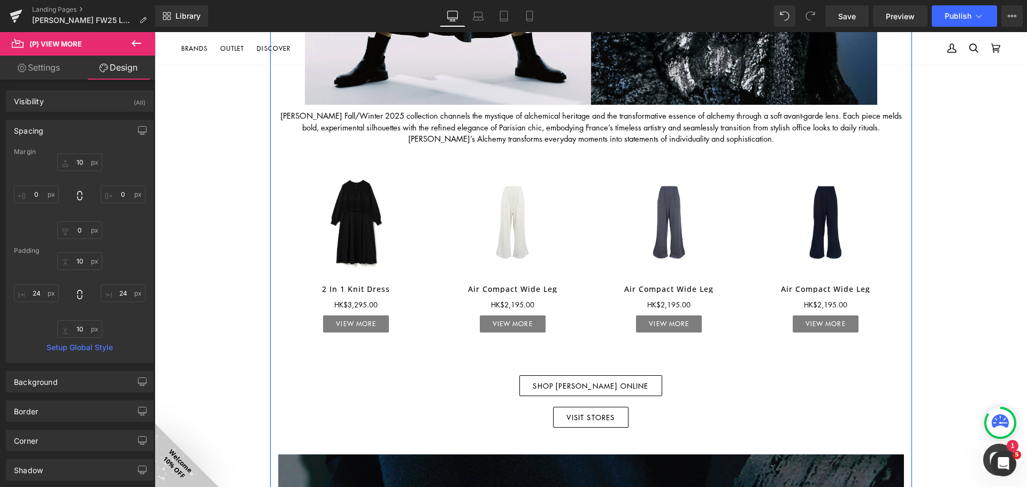
click at [612, 387] on span "SHOP [PERSON_NAME] ONLINE" at bounding box center [590, 385] width 115 height 7
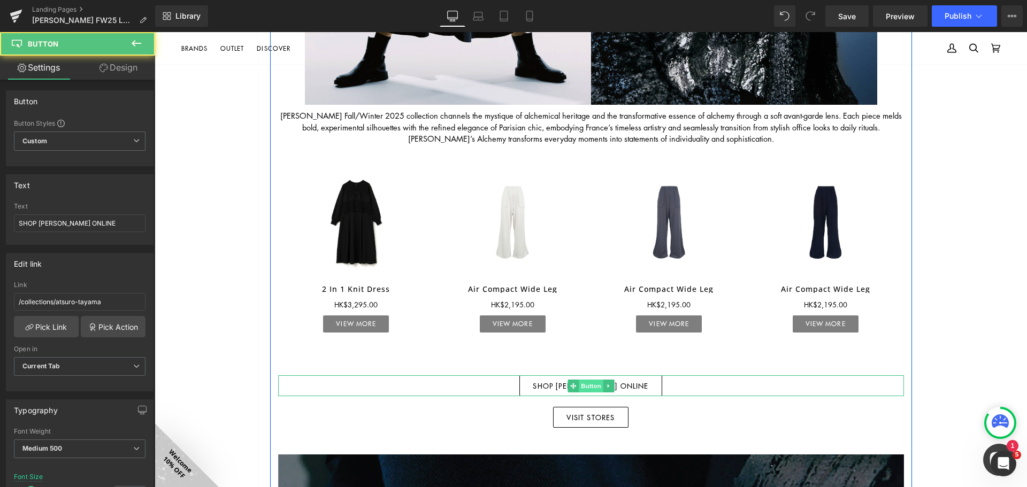
click at [591, 383] on span "Button" at bounding box center [591, 386] width 25 height 13
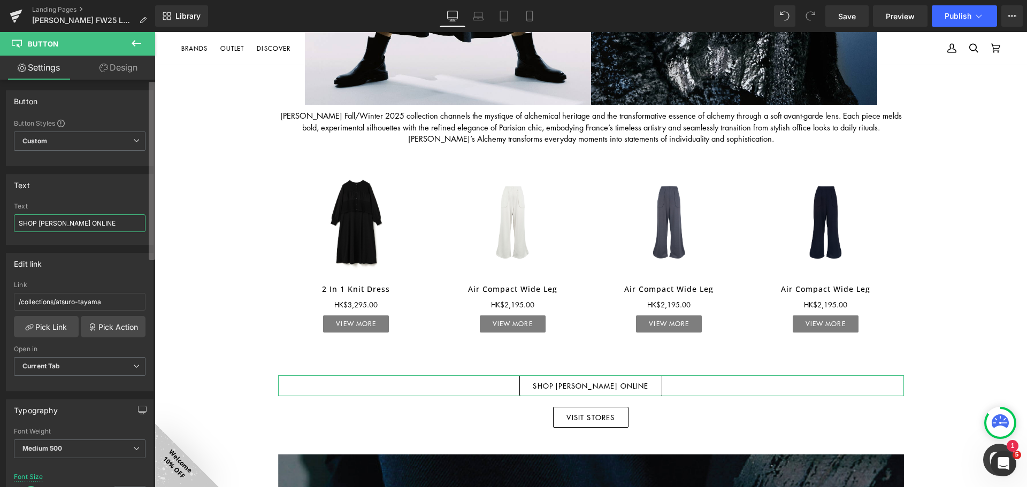
drag, startPoint x: 94, startPoint y: 221, endPoint x: 153, endPoint y: 226, distance: 59.5
click at [153, 226] on div "Button Button Styles Custom Custom Setup Global Style Custom Setup Global Style…" at bounding box center [77, 286] width 155 height 412
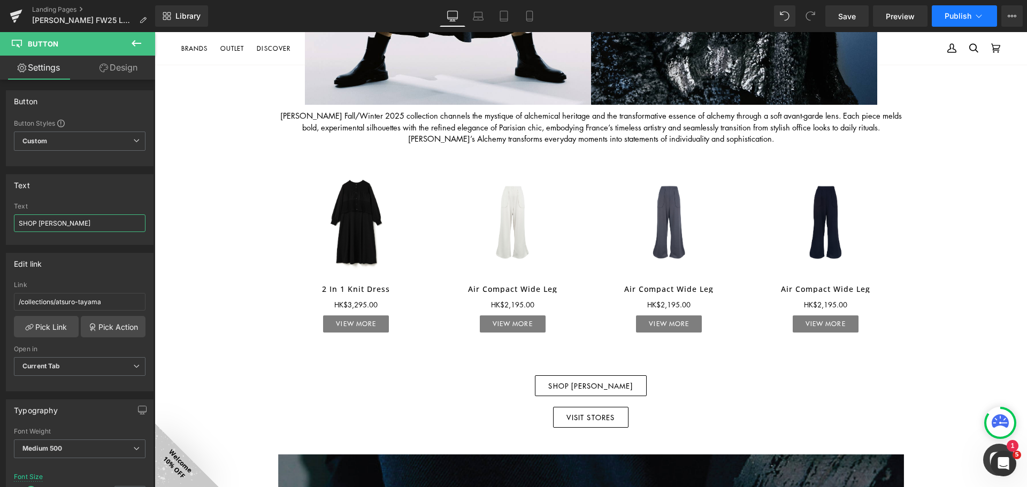
type input "SHOP [PERSON_NAME]"
click at [951, 9] on button "Publish" at bounding box center [963, 15] width 65 height 21
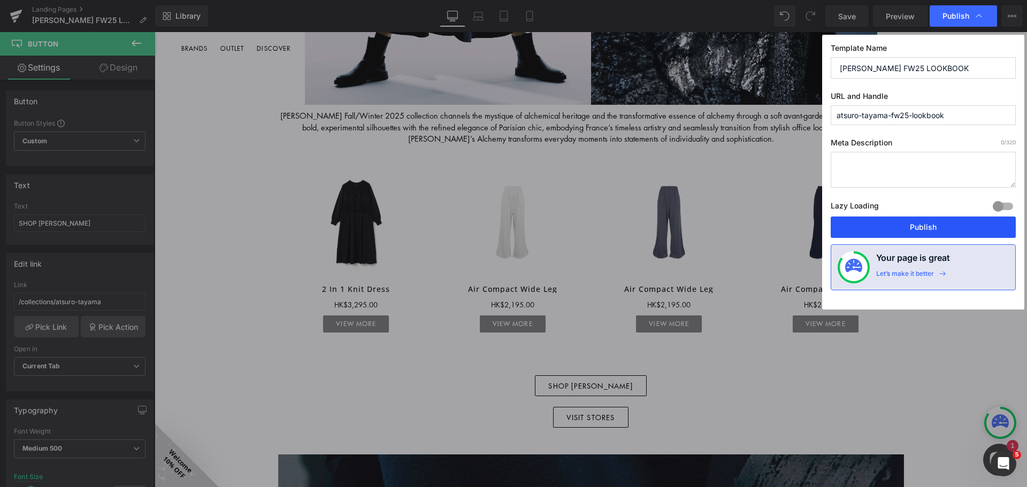
click at [932, 237] on button "Publish" at bounding box center [922, 227] width 185 height 21
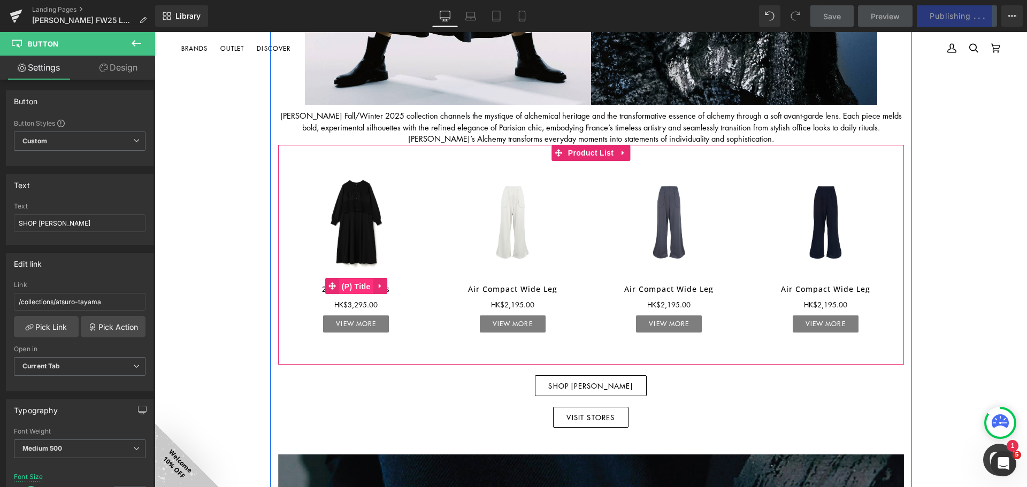
click at [358, 287] on span "(P) Title" at bounding box center [356, 287] width 34 height 16
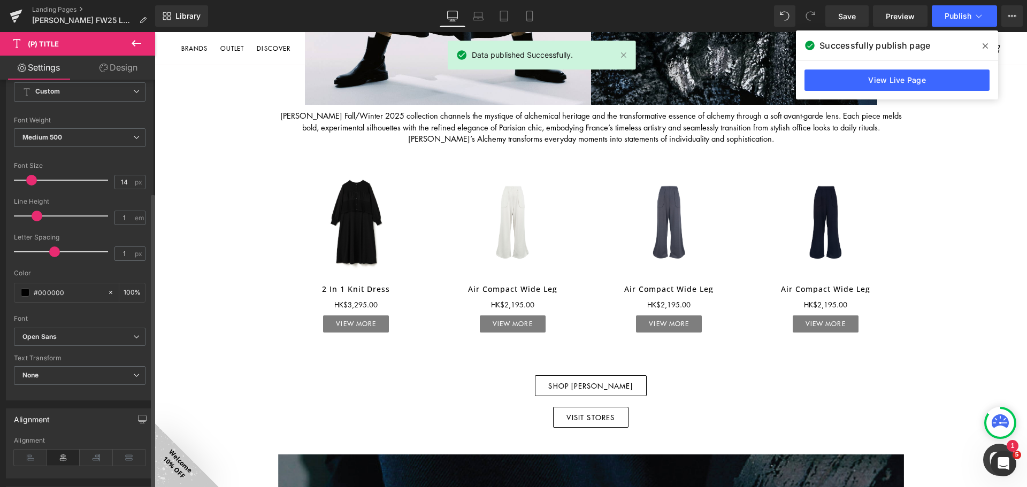
scroll to position [53, 0]
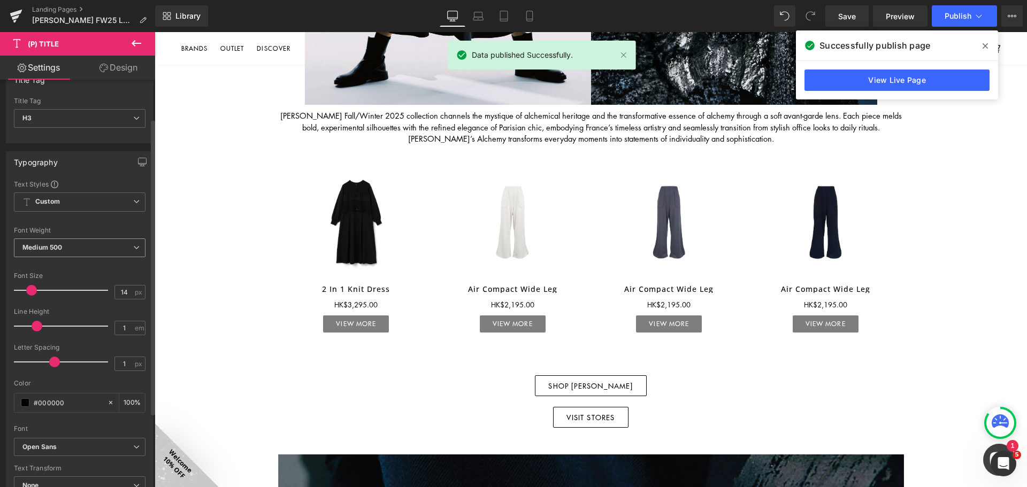
click at [71, 246] on span "Medium 500" at bounding box center [80, 247] width 132 height 19
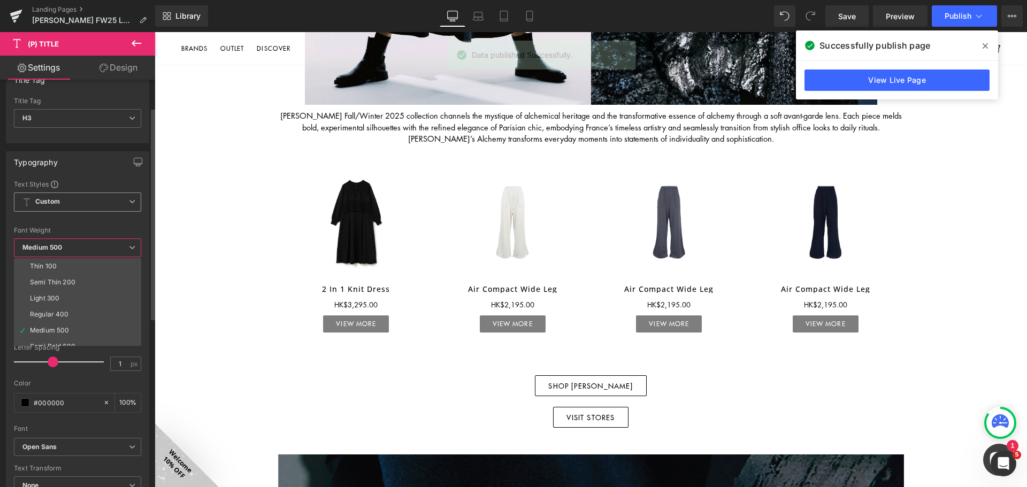
click at [72, 205] on span "Custom Setup Global Style" at bounding box center [77, 201] width 127 height 19
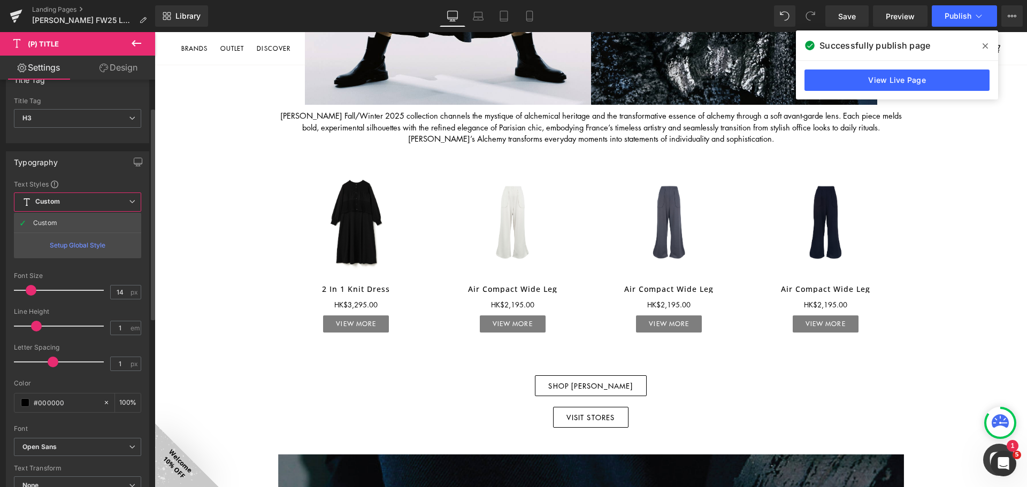
click at [73, 204] on span "Custom Setup Global Style" at bounding box center [77, 201] width 127 height 19
click at [62, 251] on b "Medium 500" at bounding box center [42, 247] width 40 height 8
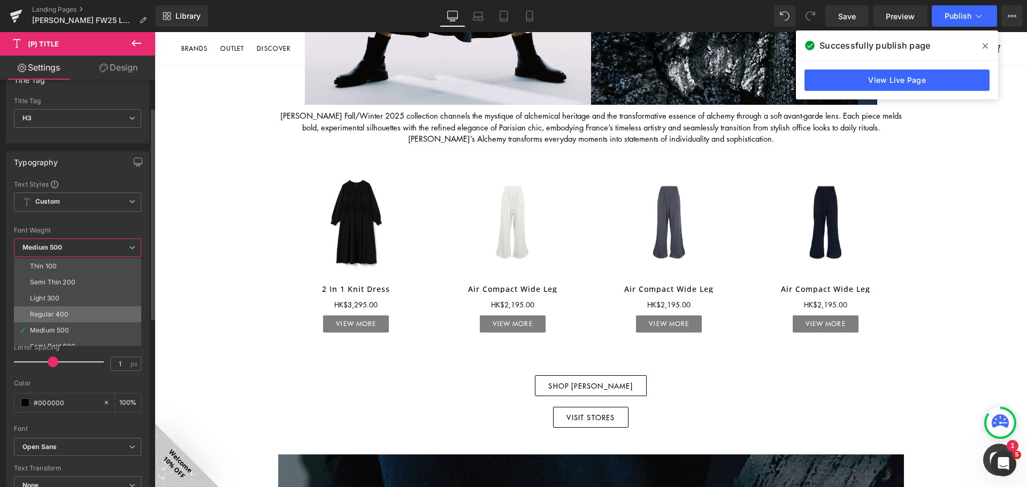
click at [71, 311] on li "Regular 400" at bounding box center [80, 314] width 132 height 16
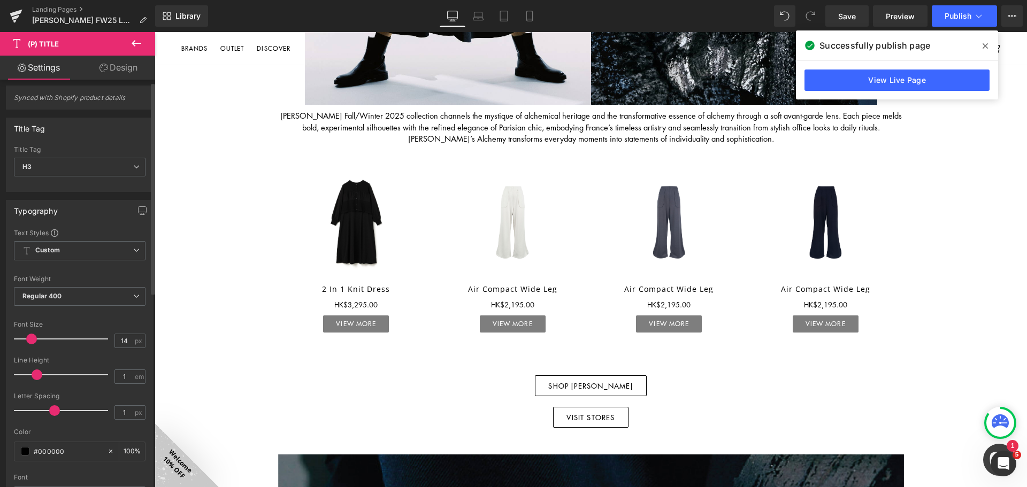
scroll to position [4, 0]
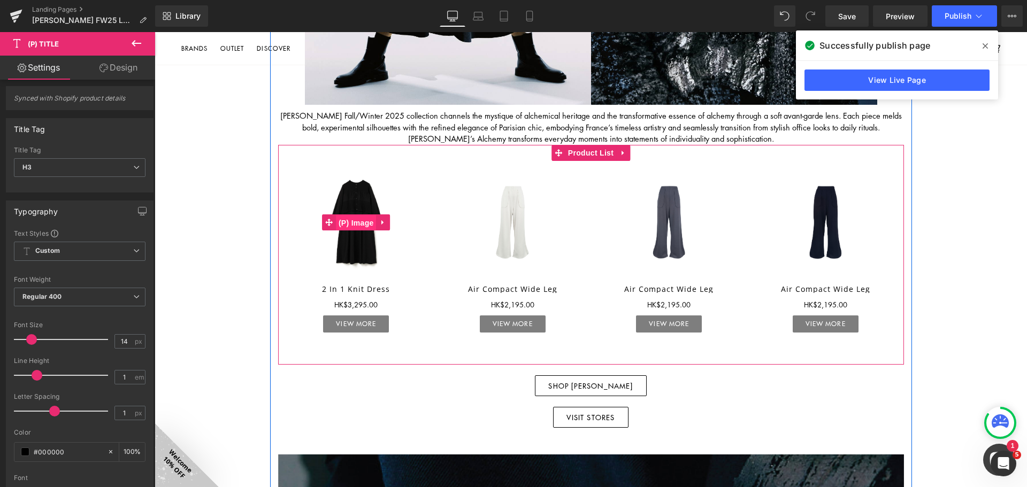
click at [357, 219] on span "(P) Image" at bounding box center [356, 223] width 41 height 16
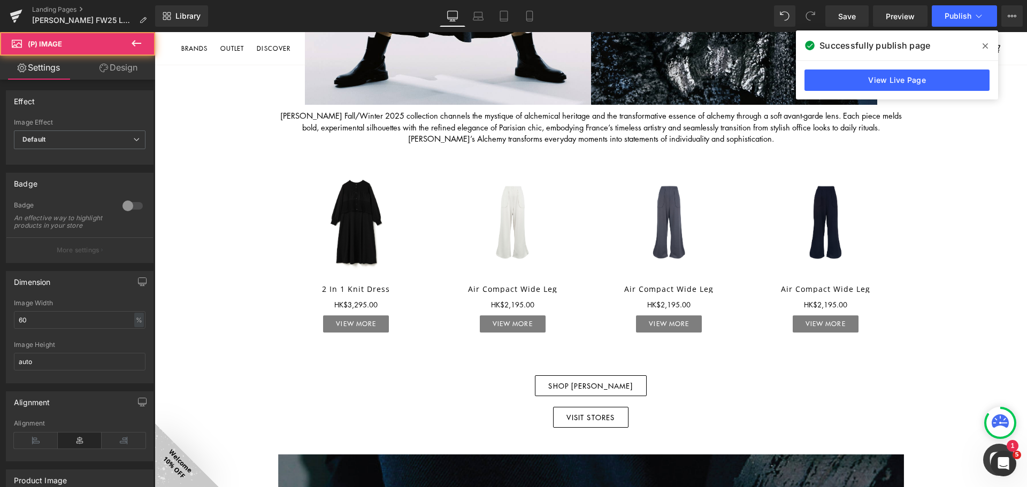
click at [117, 73] on link "Design" at bounding box center [119, 68] width 78 height 24
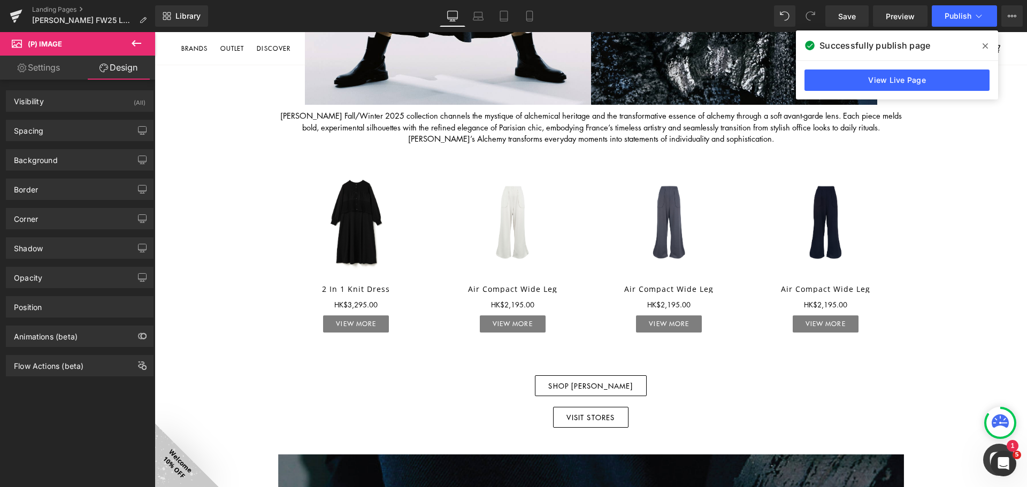
click at [56, 67] on link "Settings" at bounding box center [39, 68] width 78 height 24
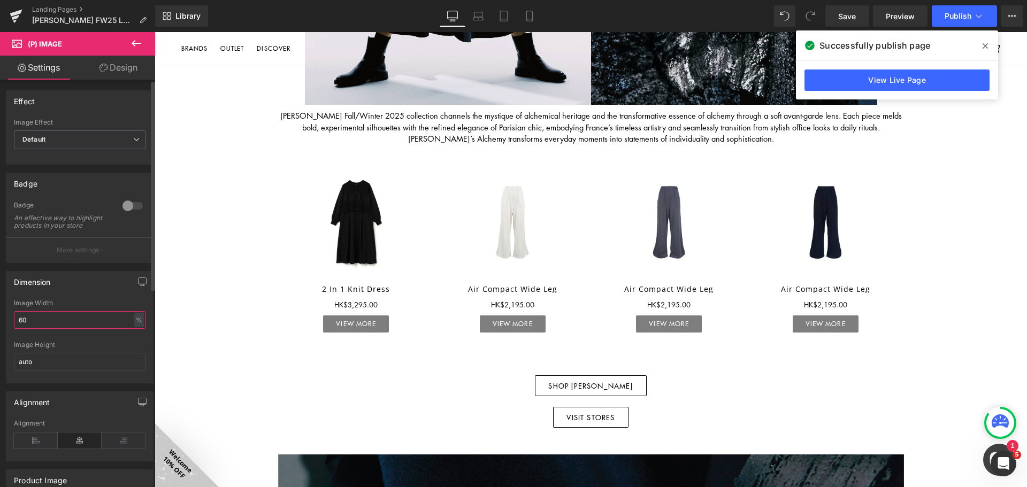
drag, startPoint x: 11, startPoint y: 327, endPoint x: 0, endPoint y: 326, distance: 11.3
click at [0, 327] on div "Dimension 60% Image Width 60 % % px auto Image Height auto" at bounding box center [80, 323] width 160 height 120
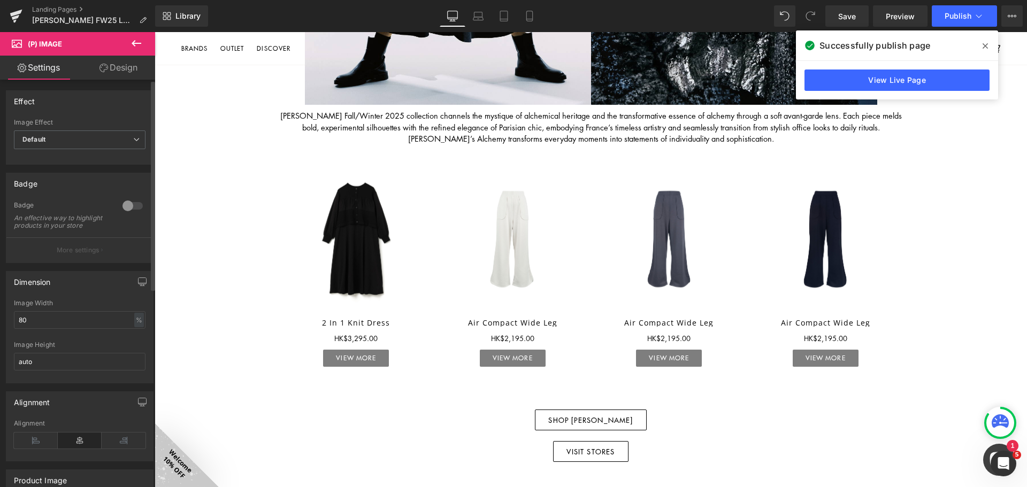
click at [70, 280] on div "Dimension" at bounding box center [79, 282] width 146 height 20
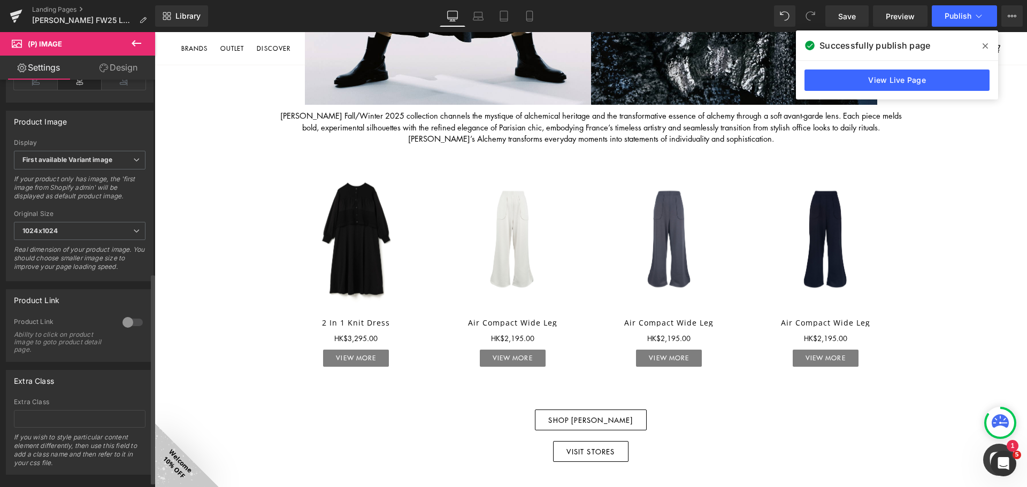
scroll to position [374, 0]
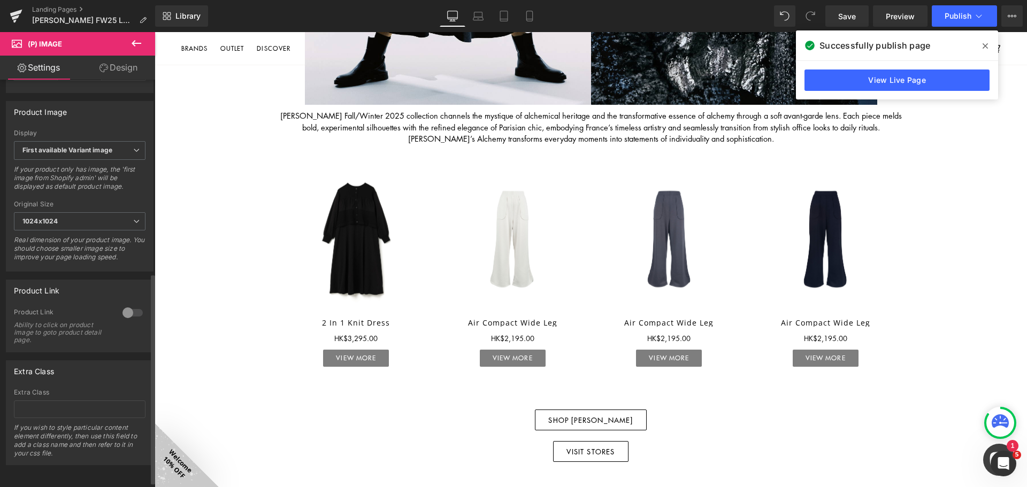
click at [124, 315] on div at bounding box center [133, 312] width 26 height 17
click at [950, 17] on span "Publish" at bounding box center [957, 16] width 27 height 9
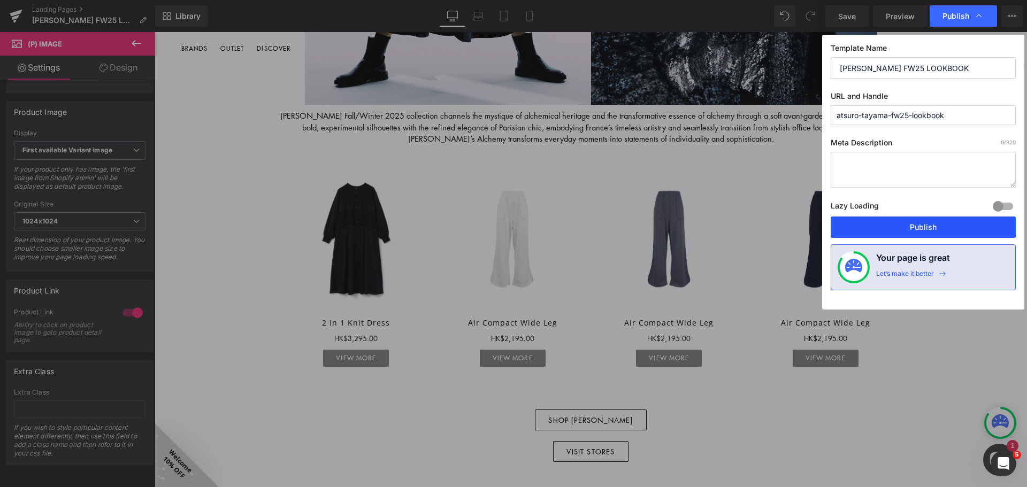
click at [931, 230] on button "Publish" at bounding box center [922, 227] width 185 height 21
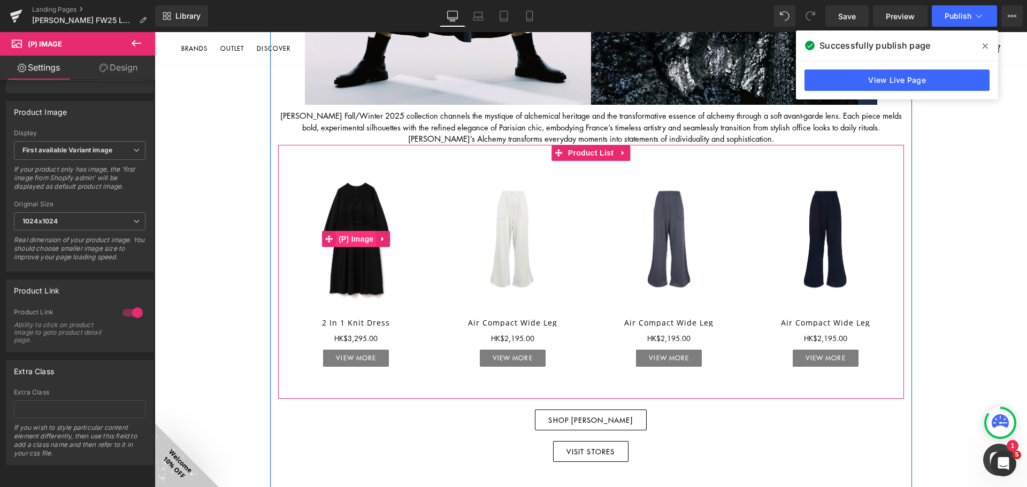
click at [357, 236] on span "(P) Image" at bounding box center [356, 239] width 41 height 16
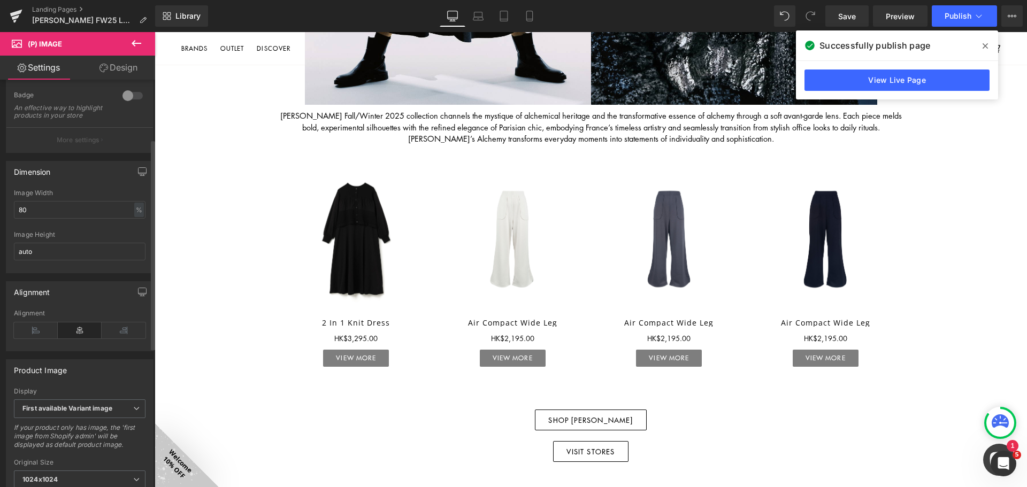
scroll to position [107, 0]
drag, startPoint x: 34, startPoint y: 219, endPoint x: 0, endPoint y: 219, distance: 33.7
click at [3, 219] on div "Dimension 60% Image Width 80 % % px auto Image Height auto" at bounding box center [80, 216] width 160 height 120
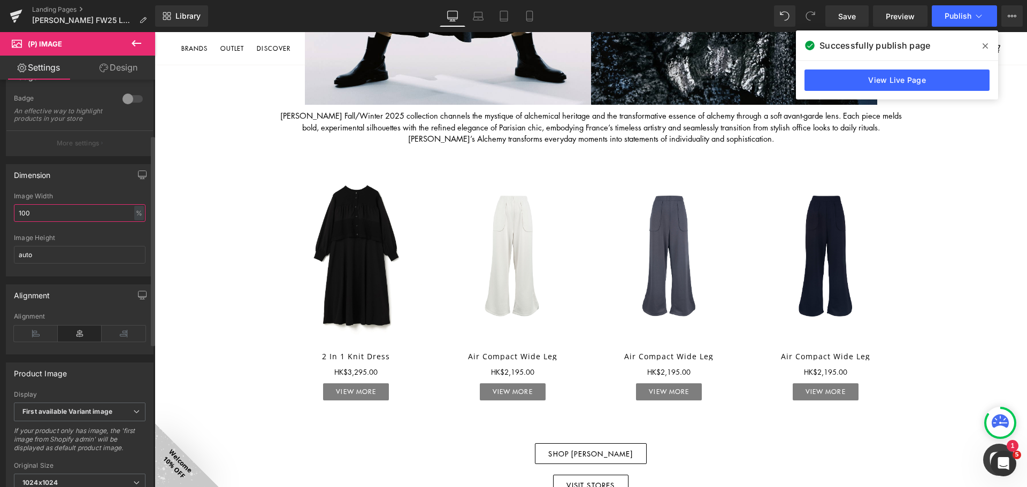
type input "100"
drag, startPoint x: 93, startPoint y: 183, endPoint x: 146, endPoint y: 180, distance: 53.0
click at [93, 182] on div "Dimension" at bounding box center [79, 175] width 146 height 20
click at [532, 18] on icon at bounding box center [529, 16] width 6 height 10
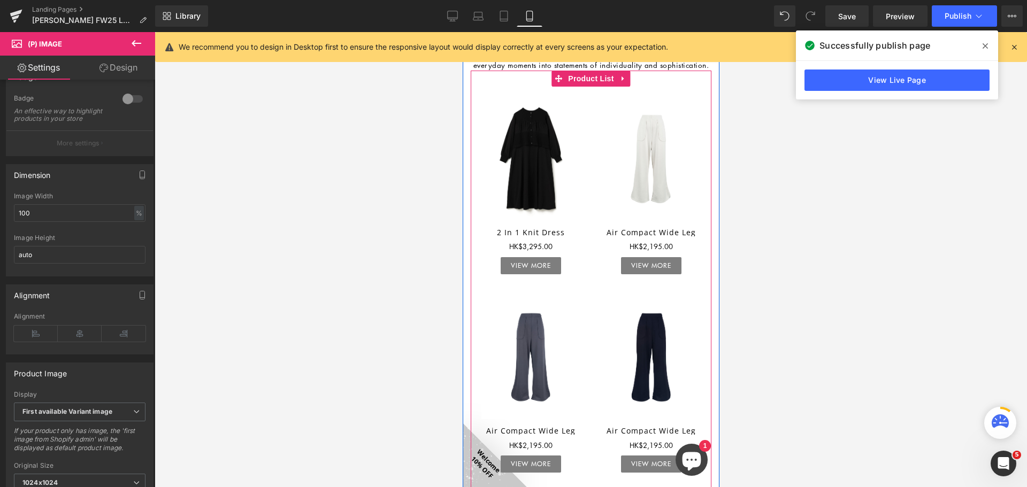
scroll to position [348, 0]
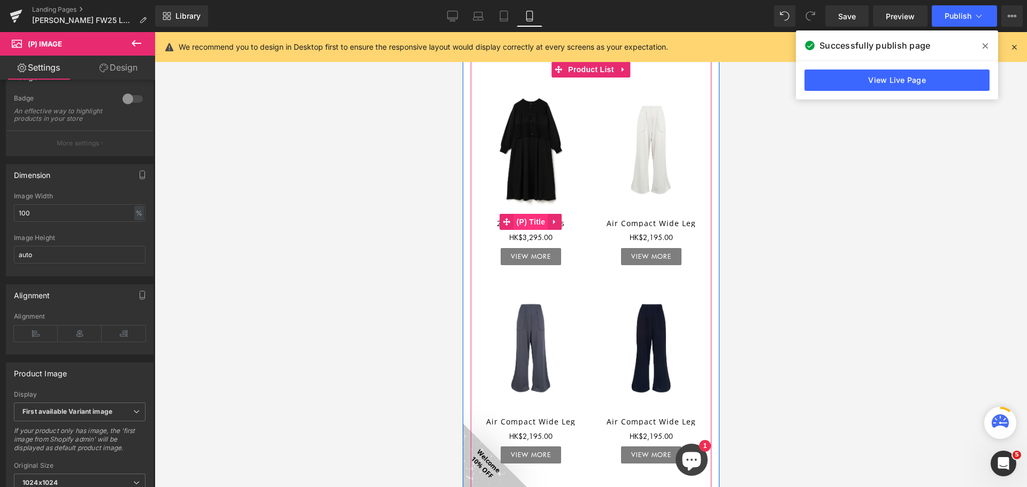
click at [529, 222] on span "(P) Title" at bounding box center [530, 222] width 34 height 16
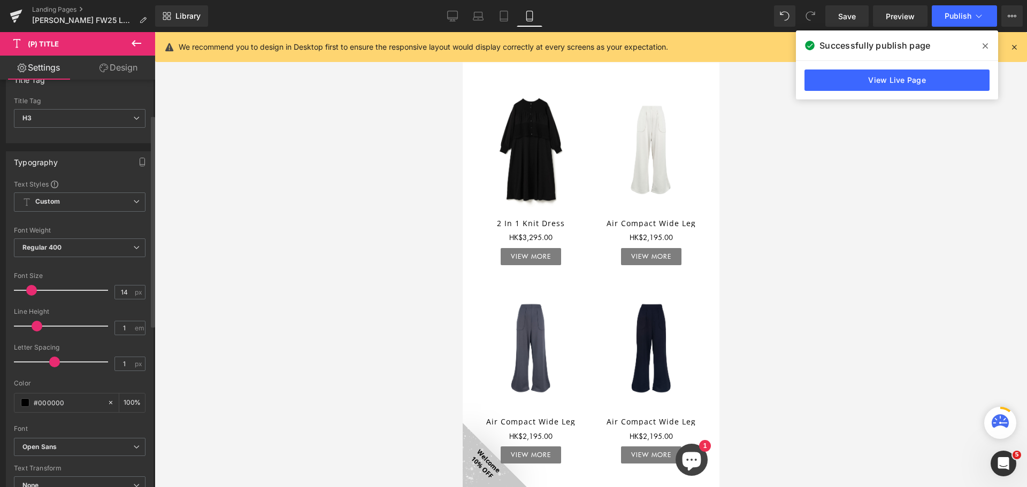
scroll to position [107, 0]
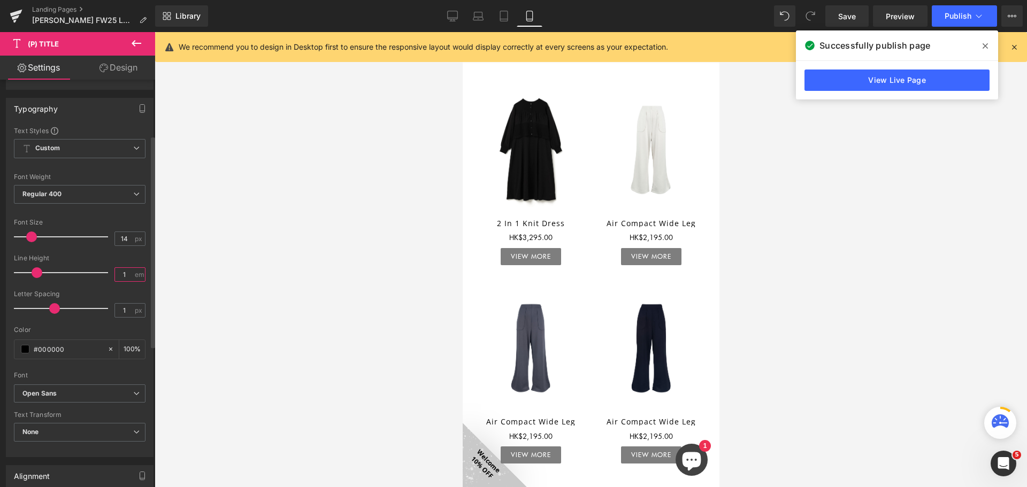
click at [123, 273] on input "1" at bounding box center [124, 274] width 19 height 13
click at [970, 15] on span "Publish" at bounding box center [957, 16] width 27 height 9
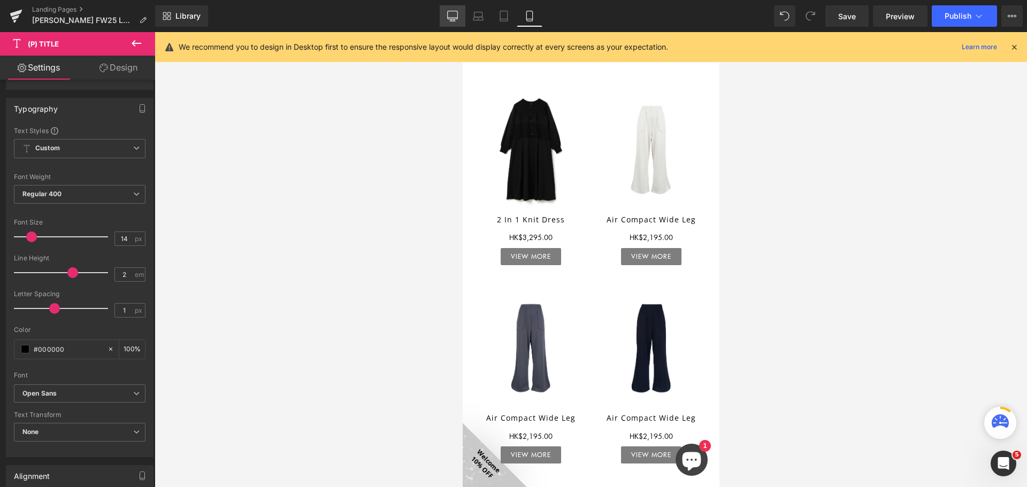
click at [457, 16] on icon at bounding box center [452, 16] width 11 height 11
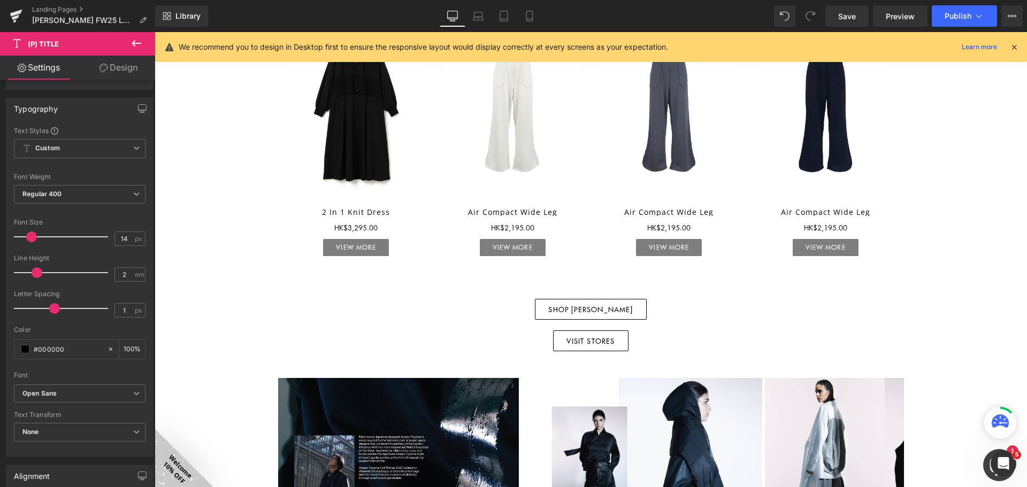
scroll to position [625, 0]
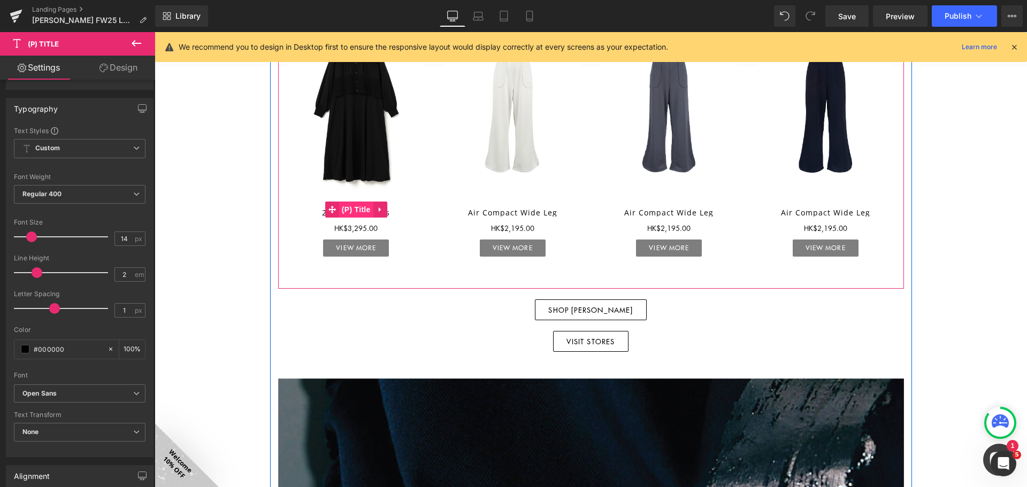
click at [356, 211] on span "(P) Title" at bounding box center [356, 210] width 34 height 16
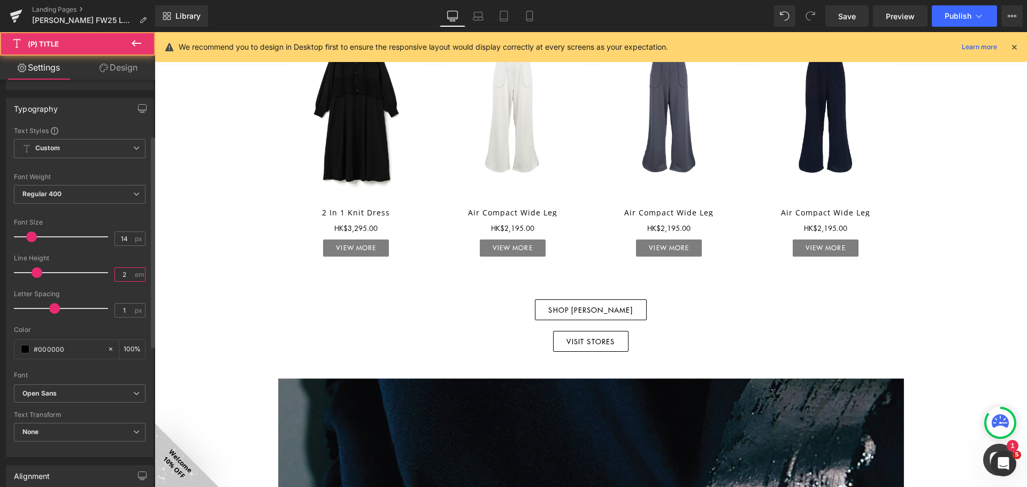
click at [120, 276] on input "2" at bounding box center [124, 274] width 19 height 13
type input "1"
type input "2"
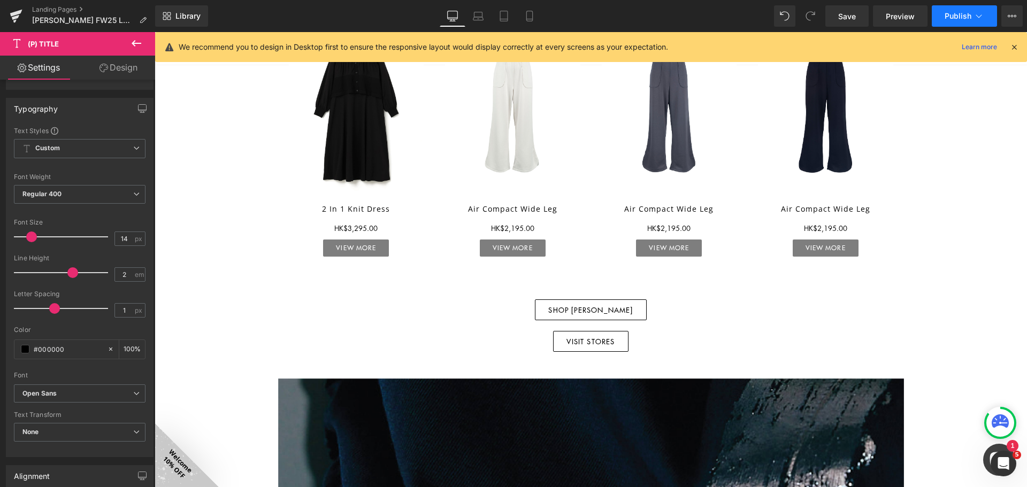
click at [963, 13] on span "Publish" at bounding box center [957, 16] width 27 height 9
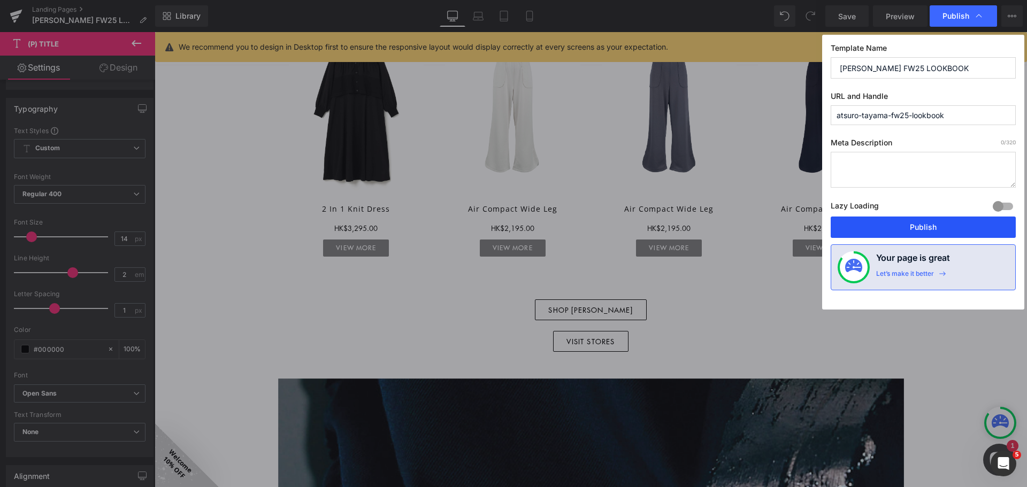
click at [929, 223] on button "Publish" at bounding box center [922, 227] width 185 height 21
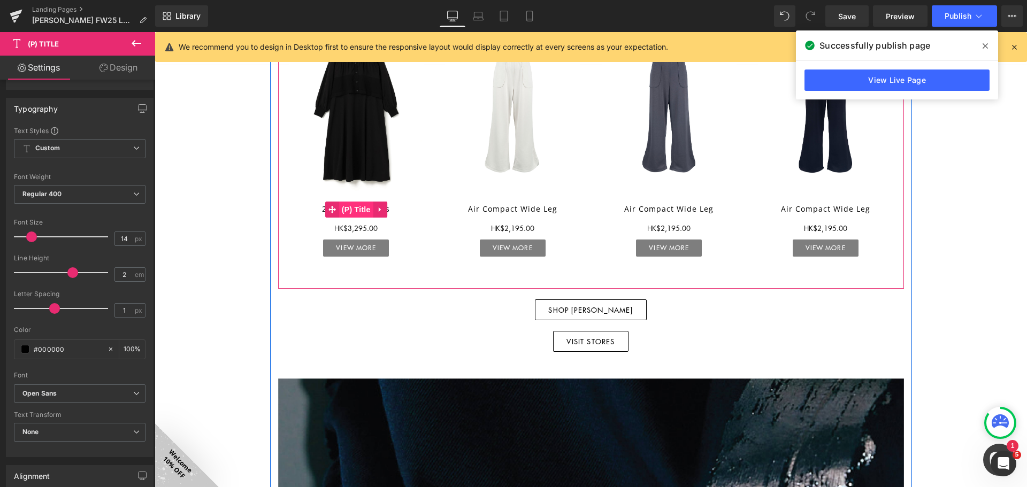
click at [354, 207] on span "(P) Title" at bounding box center [356, 210] width 34 height 16
click at [358, 205] on span "(P) Title" at bounding box center [356, 210] width 34 height 16
click at [359, 205] on span "(P) Title" at bounding box center [356, 210] width 34 height 16
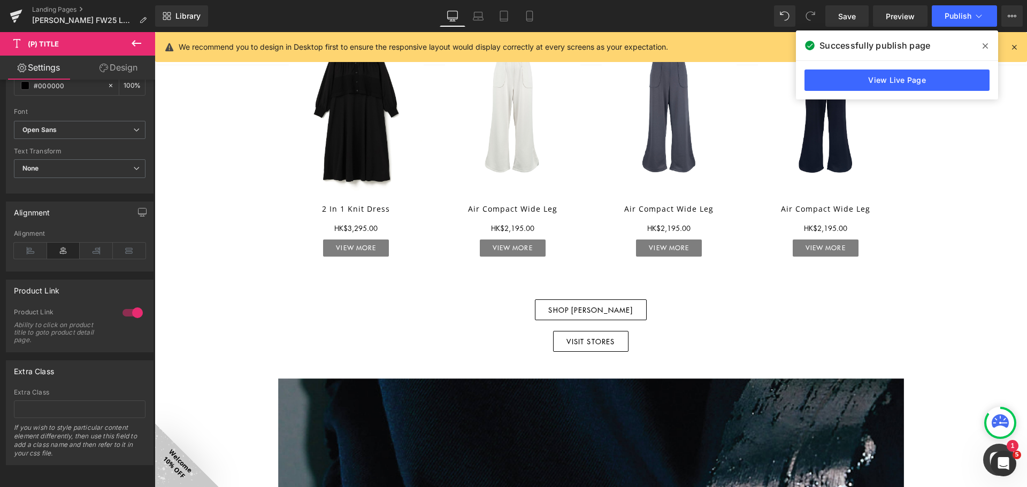
scroll to position [465, 0]
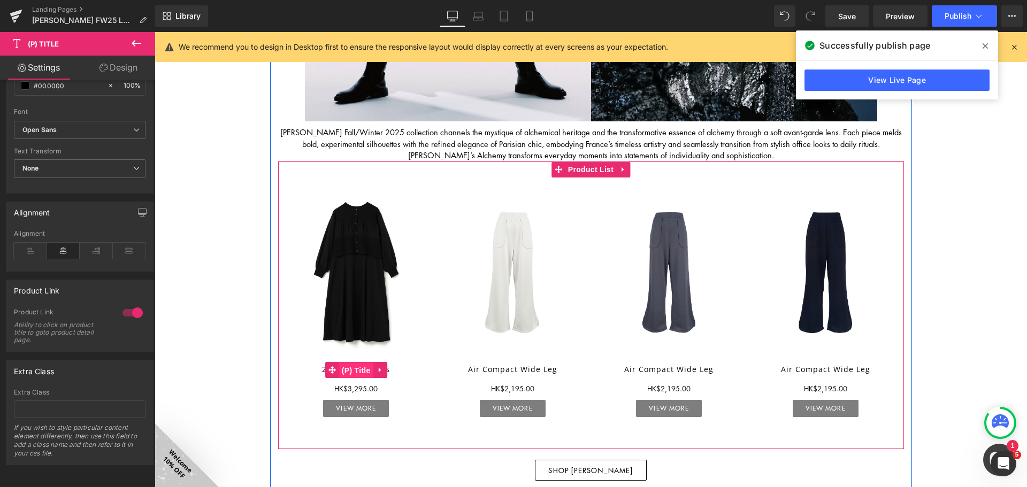
click at [357, 369] on span "(P) Title" at bounding box center [356, 370] width 34 height 16
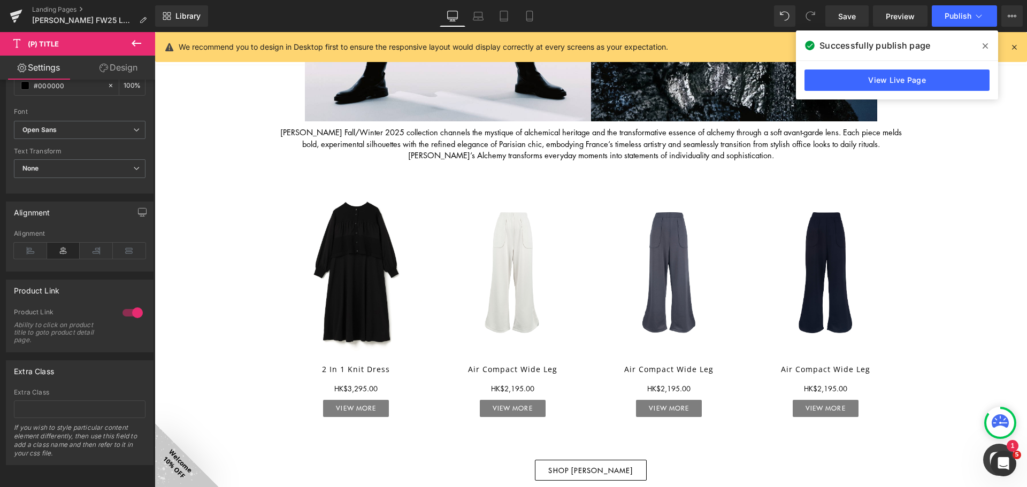
click at [124, 64] on link "Design" at bounding box center [119, 68] width 78 height 24
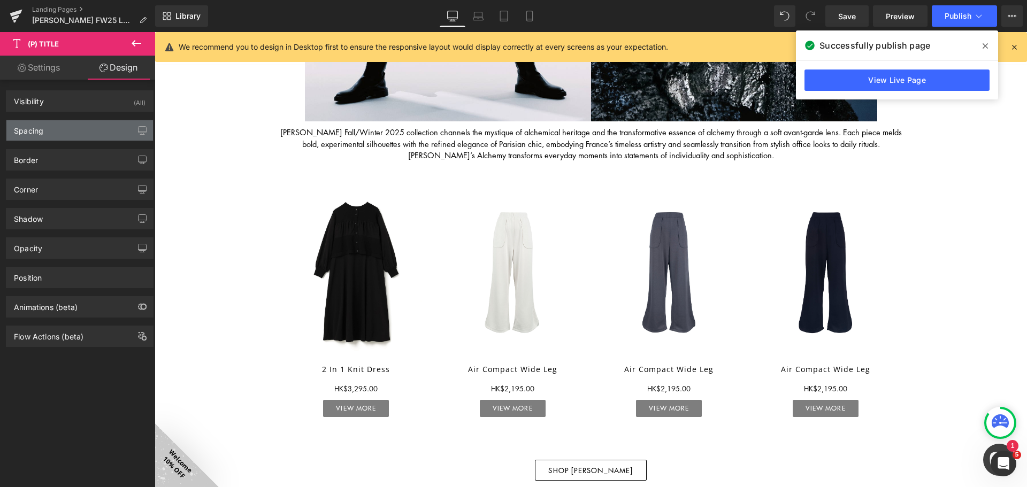
click at [80, 129] on div "Spacing" at bounding box center [79, 130] width 146 height 20
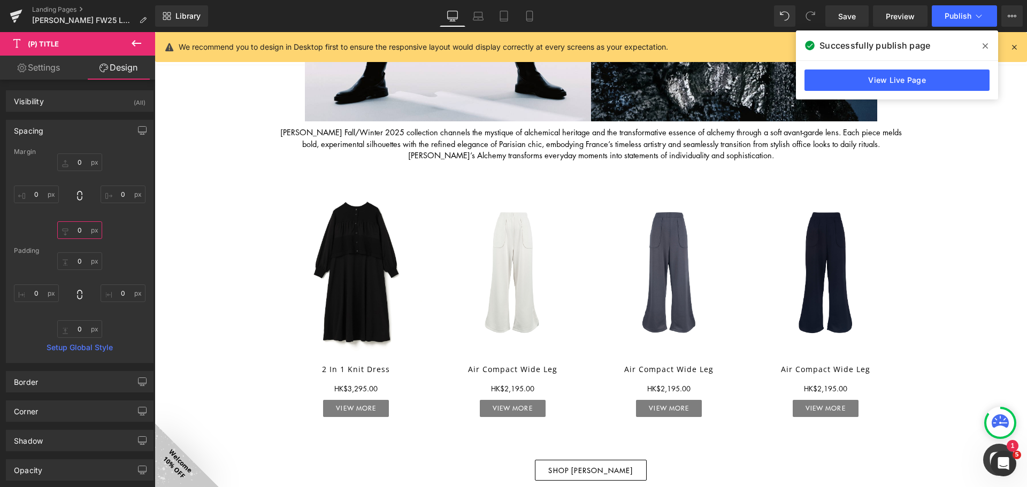
click at [82, 233] on input "0" at bounding box center [79, 230] width 45 height 18
type input "10"
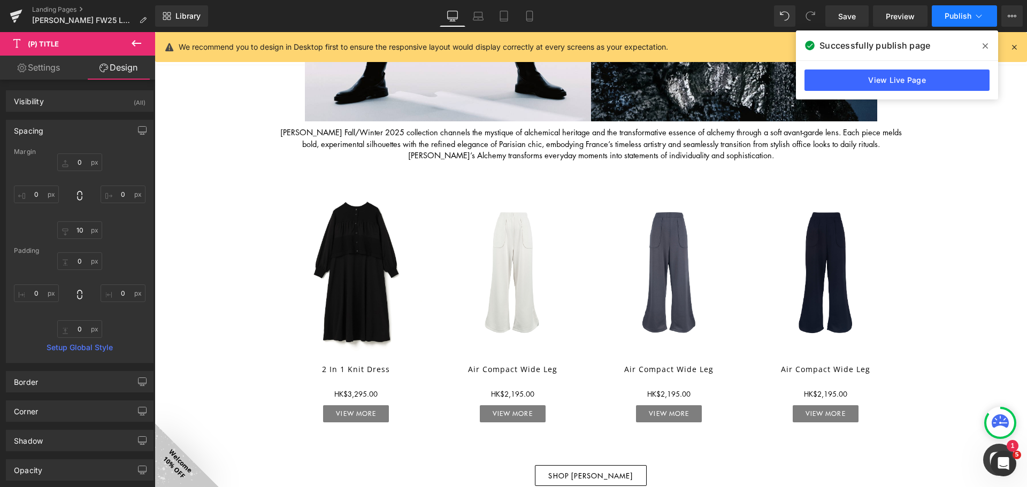
click at [940, 8] on button "Publish" at bounding box center [963, 15] width 65 height 21
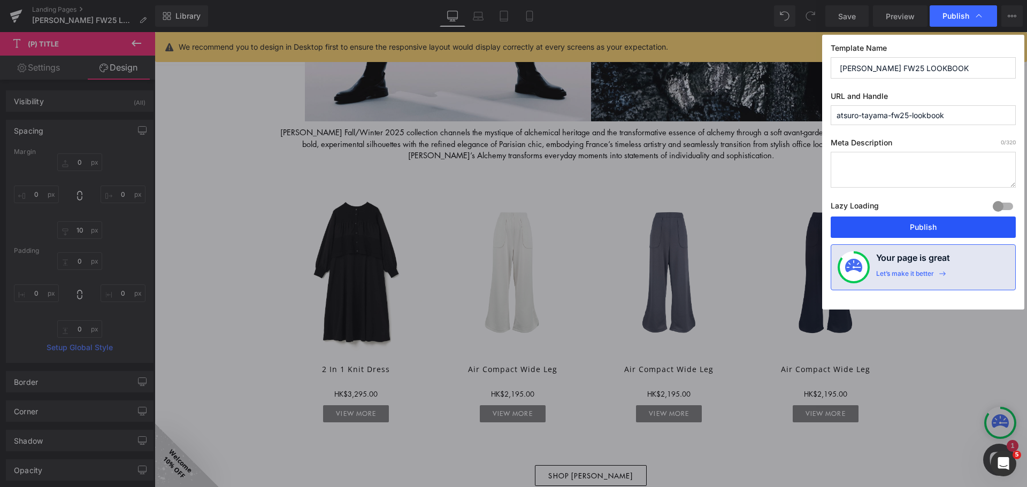
drag, startPoint x: 917, startPoint y: 226, endPoint x: 546, endPoint y: 153, distance: 378.6
click at [917, 226] on button "Publish" at bounding box center [922, 227] width 185 height 21
